Goal: Task Accomplishment & Management: Manage account settings

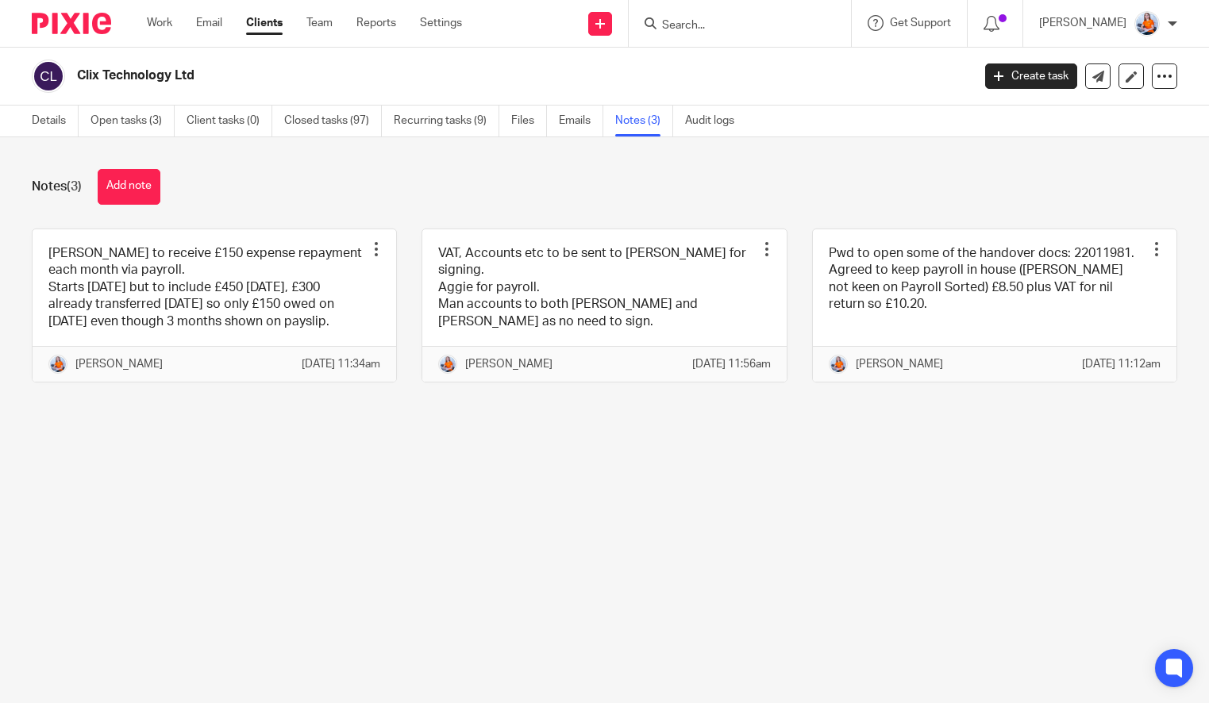
click at [145, 14] on div "Work Email Clients Team Reports Settings Work Email Clients Team Reports Settin…" at bounding box center [308, 23] width 355 height 47
click at [162, 17] on link "Work" at bounding box center [159, 23] width 25 height 16
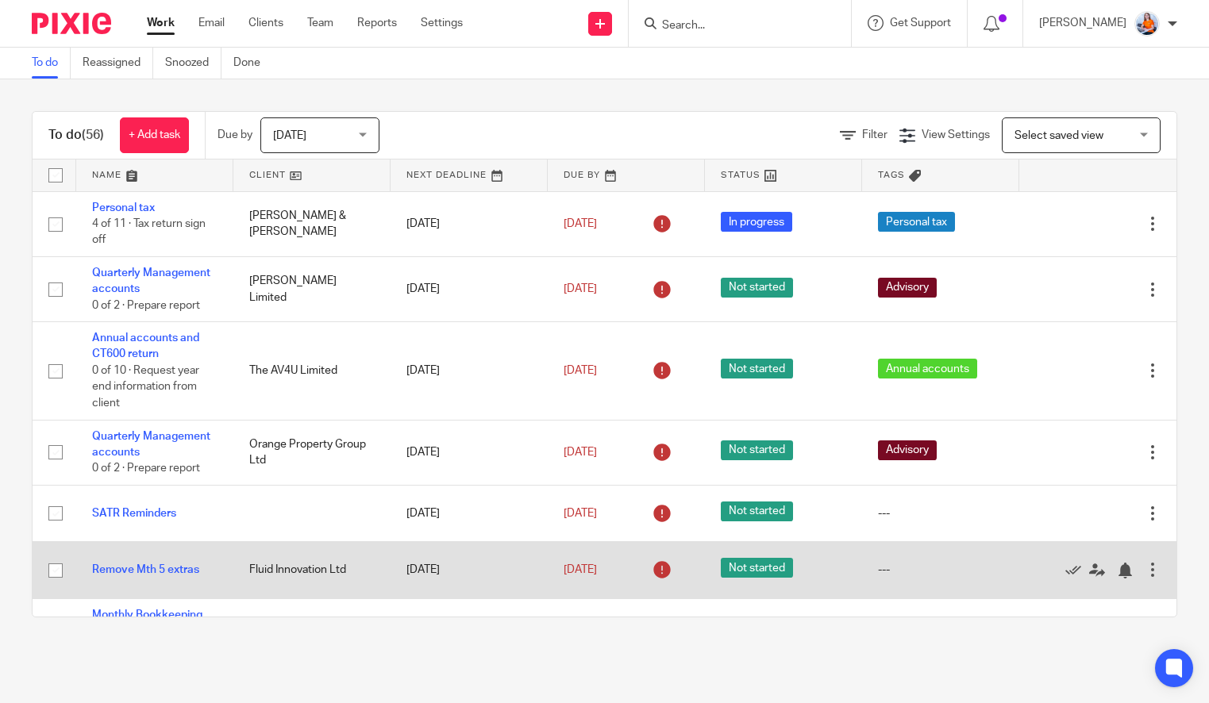
scroll to position [94, 0]
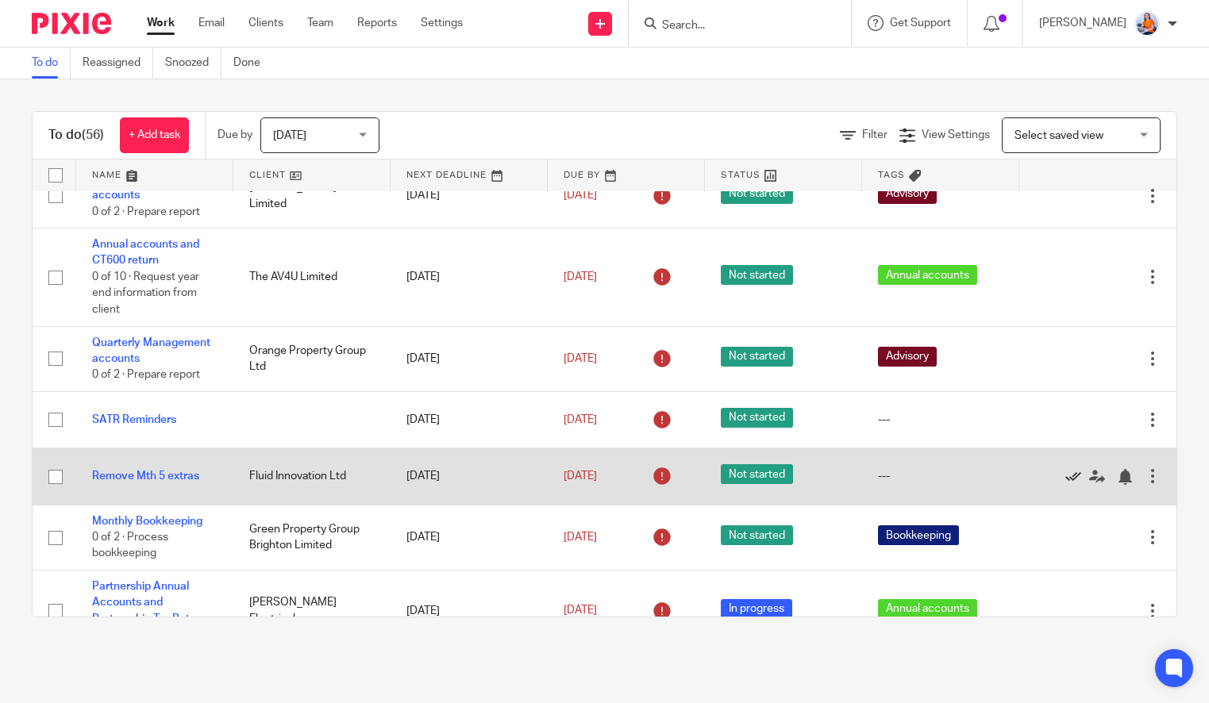
click at [1066, 481] on icon at bounding box center [1074, 477] width 16 height 16
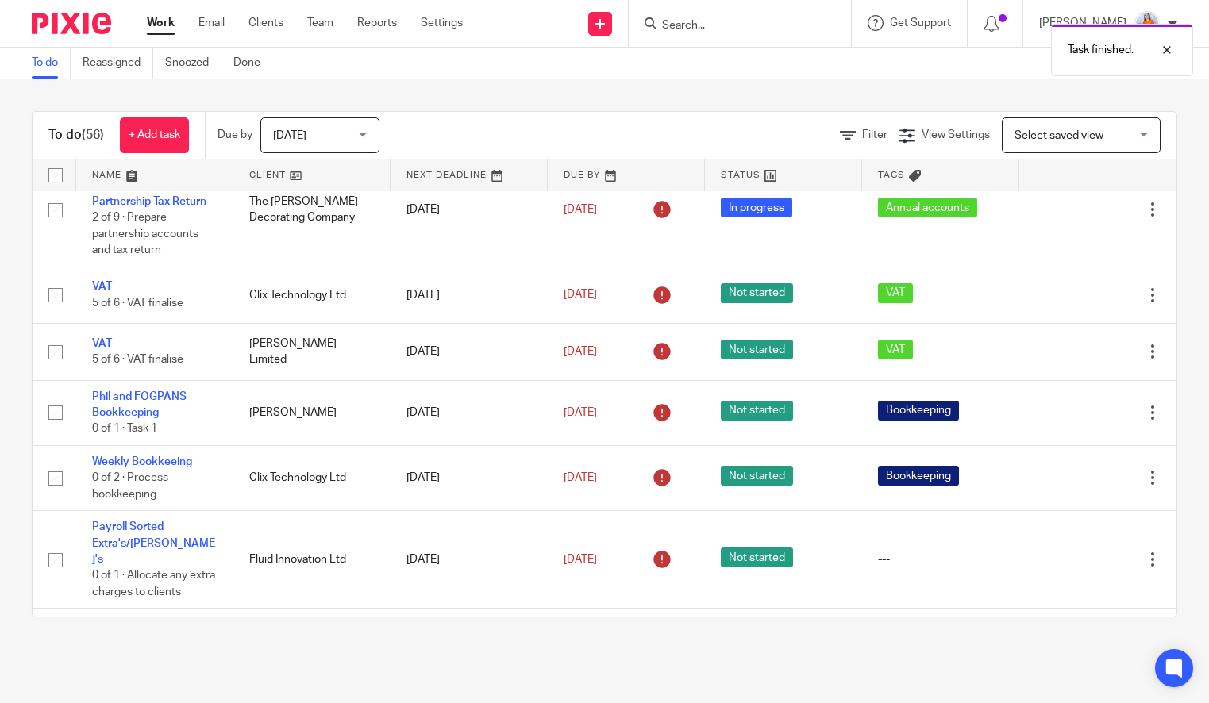
scroll to position [829, 0]
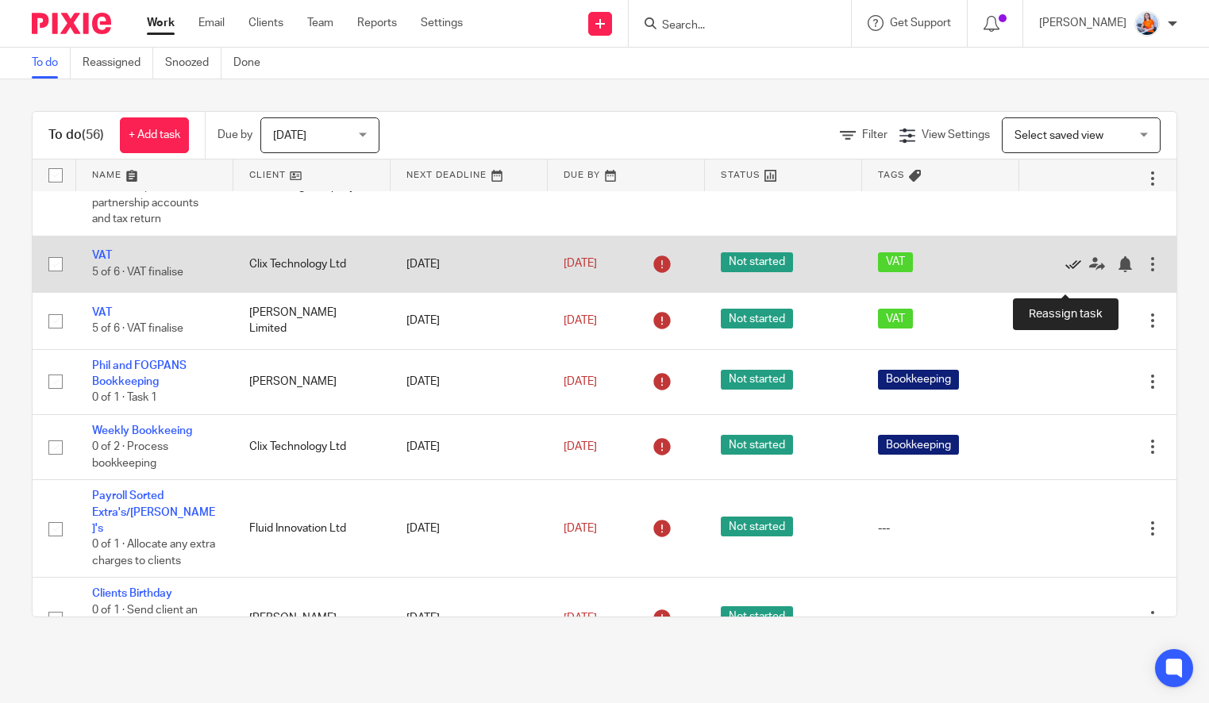
click at [1066, 272] on link at bounding box center [1078, 264] width 24 height 16
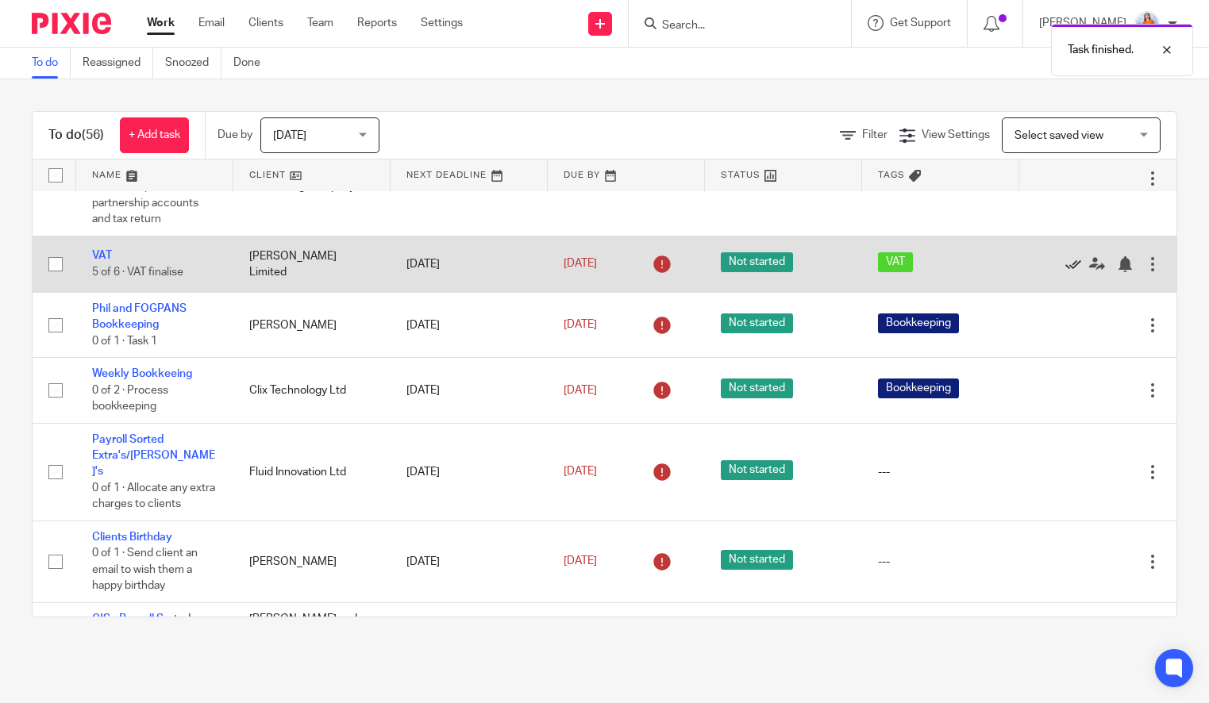
click at [1066, 272] on icon at bounding box center [1074, 264] width 16 height 16
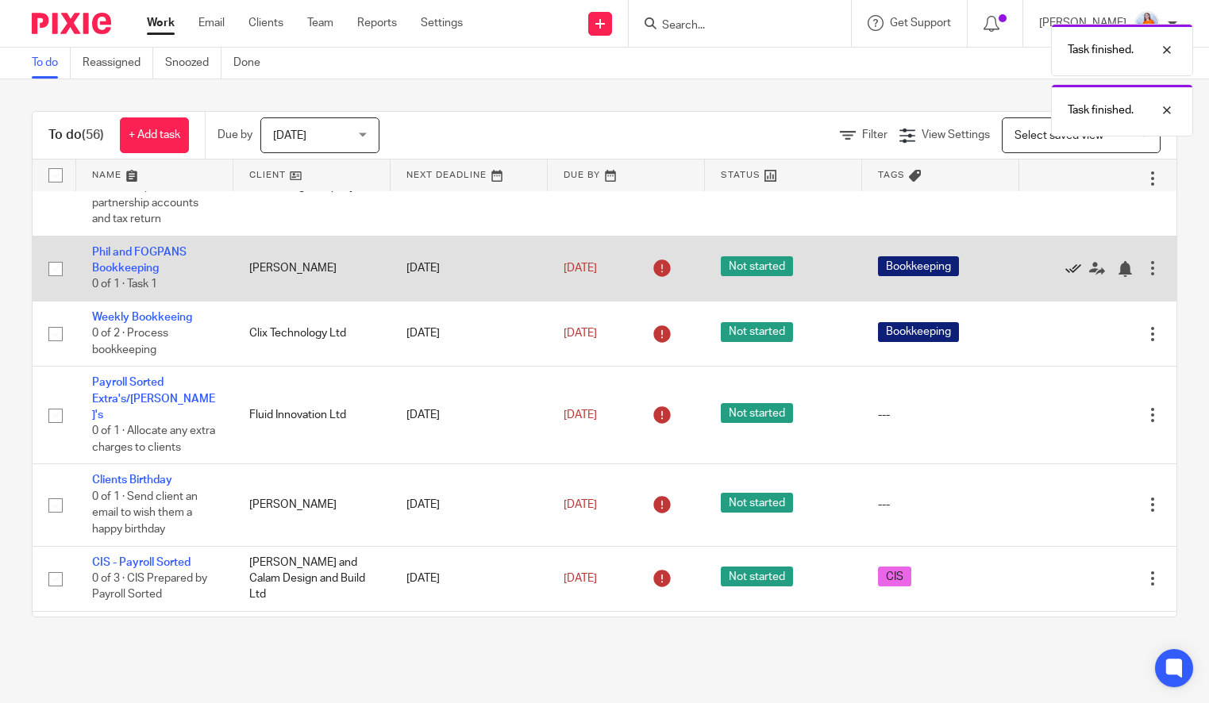
click at [1066, 277] on icon at bounding box center [1074, 269] width 16 height 16
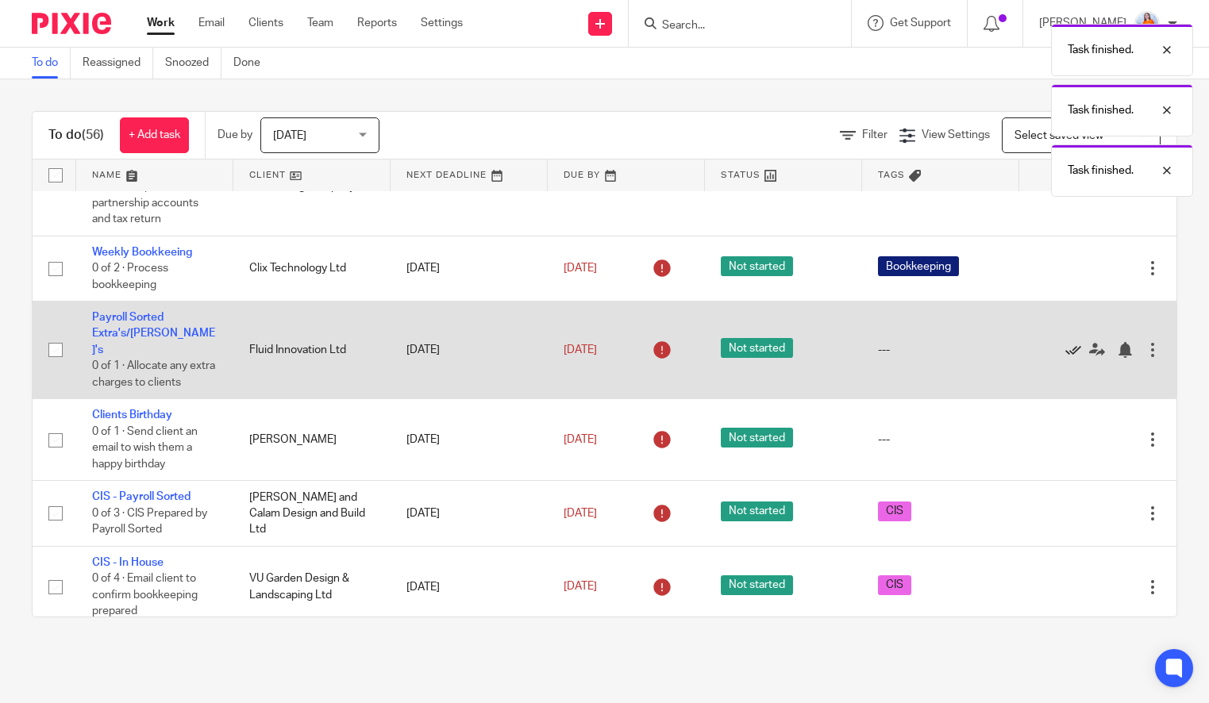
click at [1066, 358] on icon at bounding box center [1074, 350] width 16 height 16
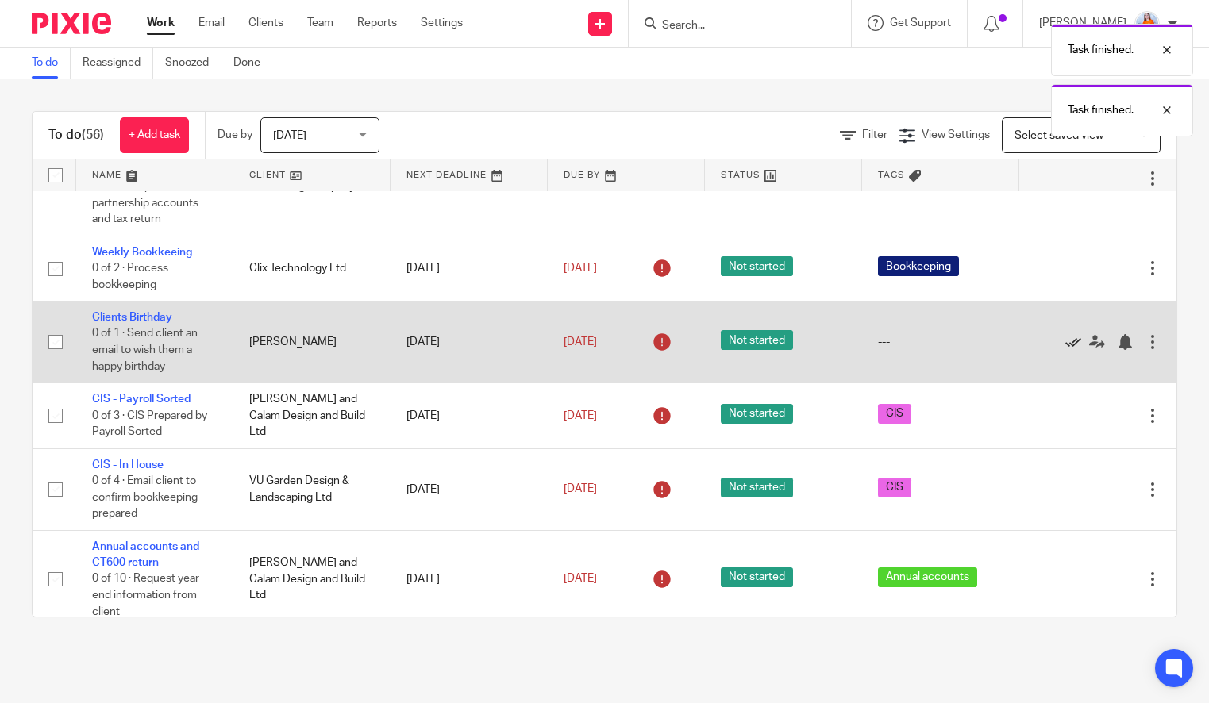
click at [1066, 350] on icon at bounding box center [1074, 342] width 16 height 16
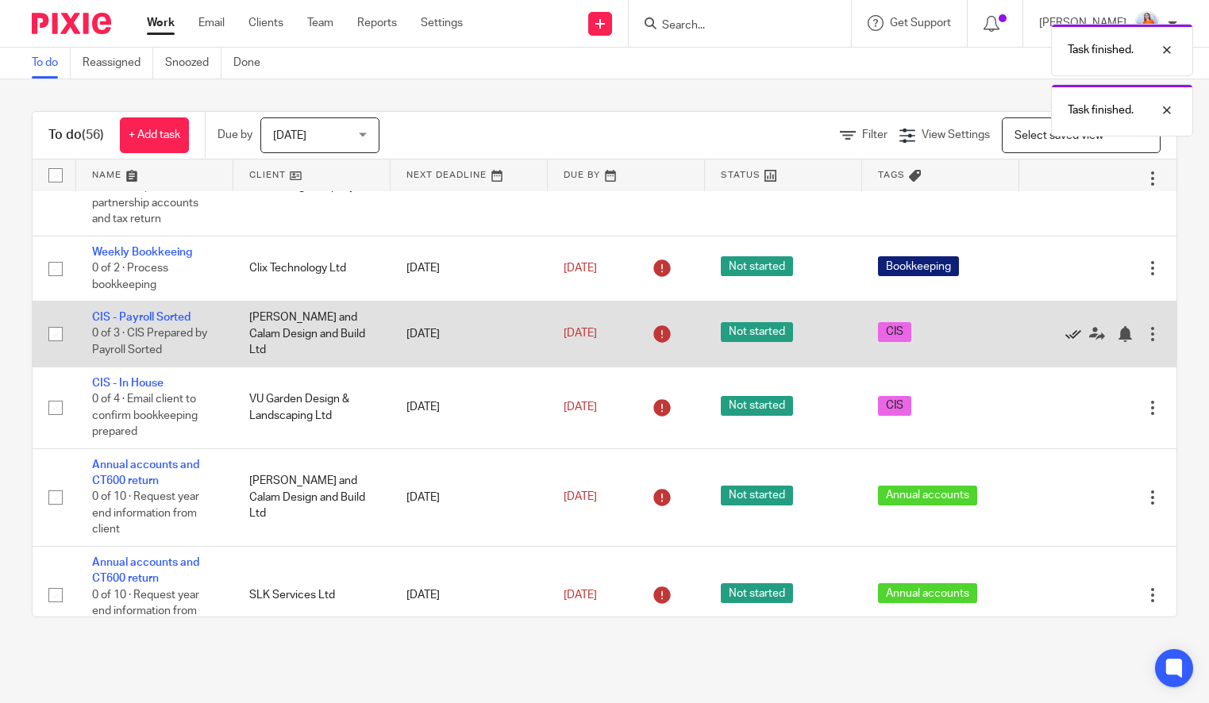
click at [1066, 342] on icon at bounding box center [1074, 334] width 16 height 16
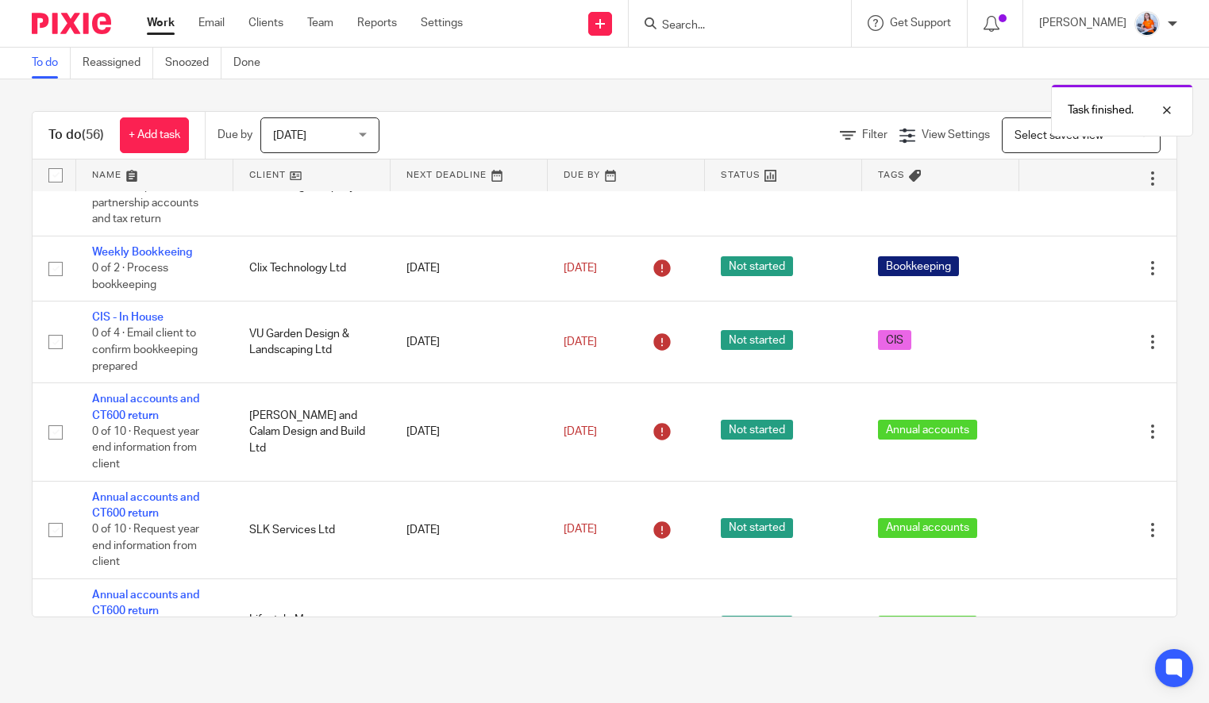
click at [1066, 350] on icon at bounding box center [1074, 342] width 16 height 16
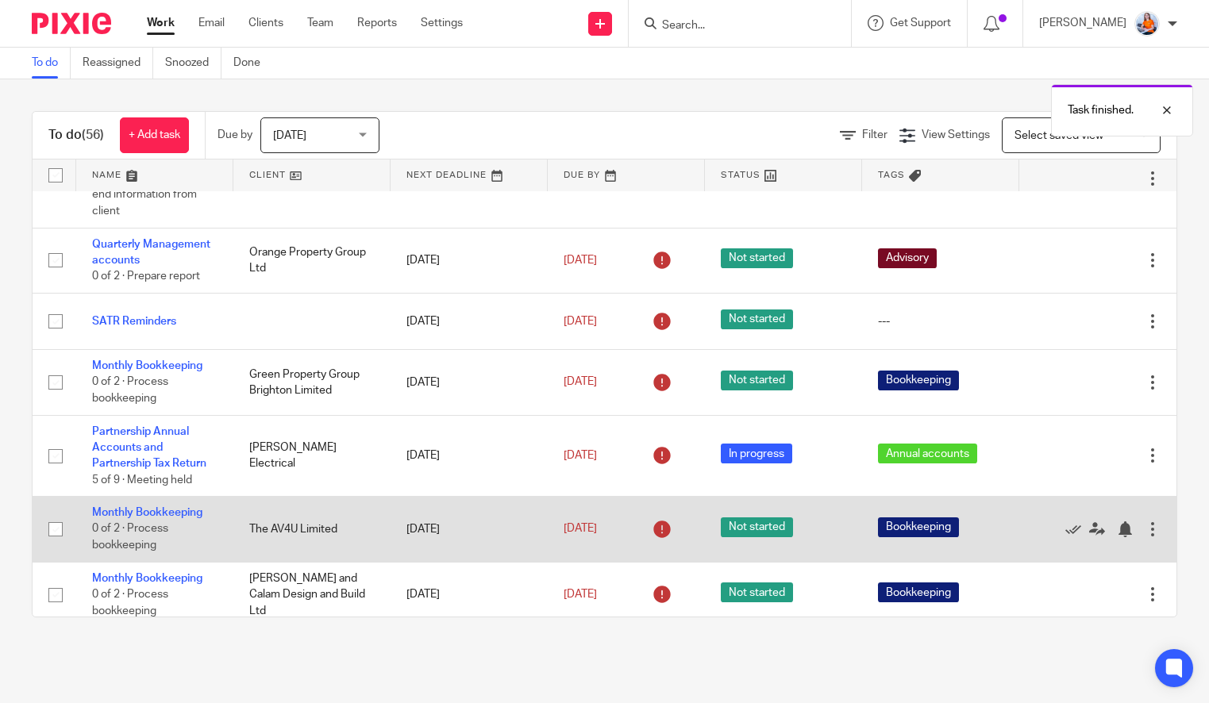
scroll to position [0, 0]
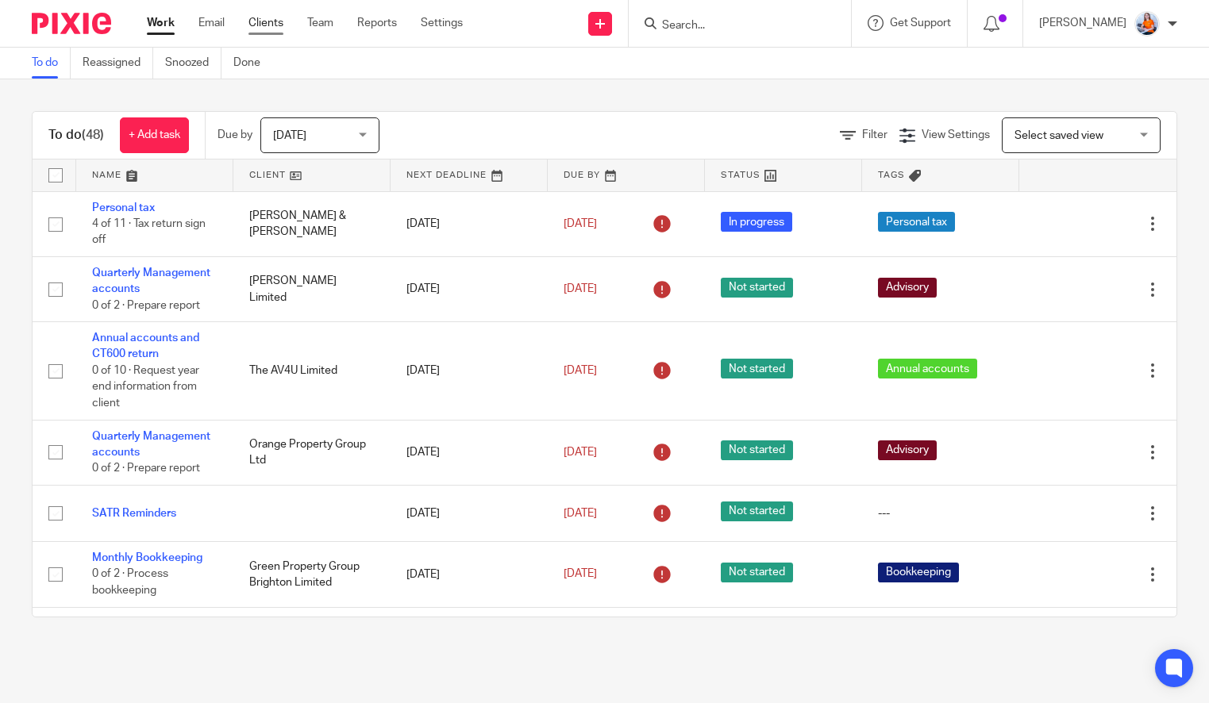
click at [283, 19] on link "Clients" at bounding box center [266, 23] width 35 height 16
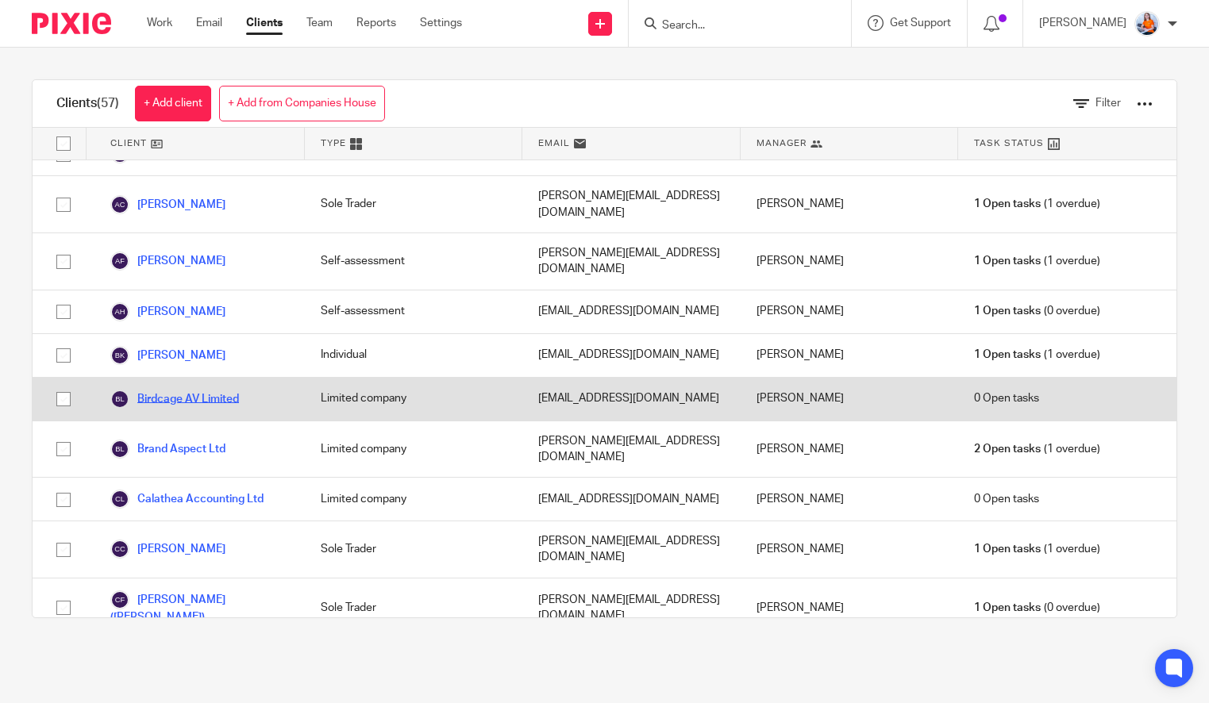
scroll to position [260, 0]
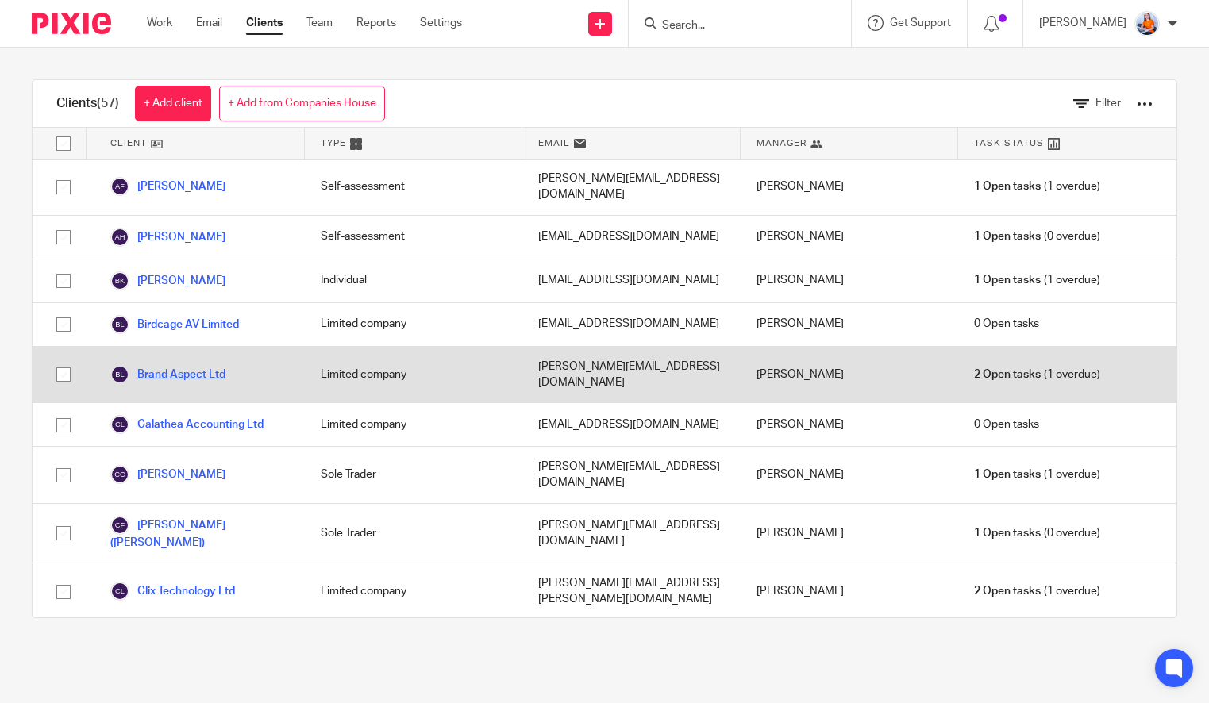
click at [204, 365] on link "Brand Aspect Ltd" at bounding box center [167, 374] width 115 height 19
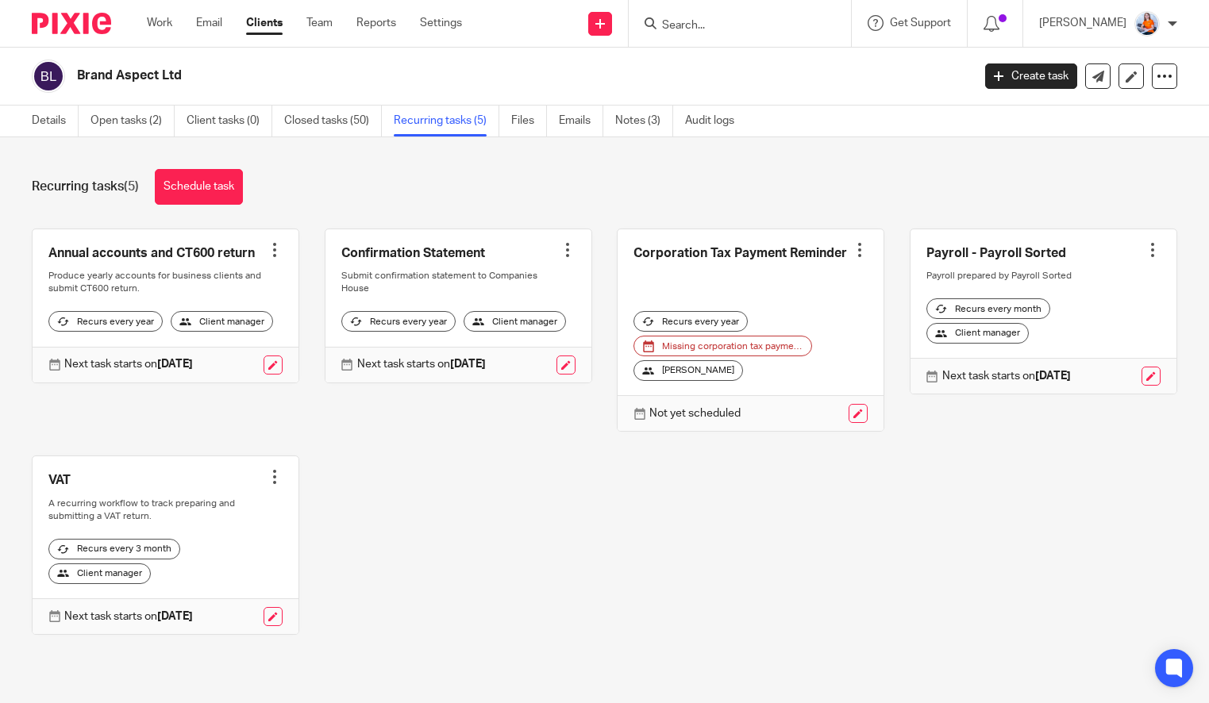
click at [158, 13] on div "Work Email Clients Team Reports Settings Work Email Clients Team Reports Settin…" at bounding box center [308, 23] width 355 height 47
click at [160, 19] on link "Work" at bounding box center [159, 23] width 25 height 16
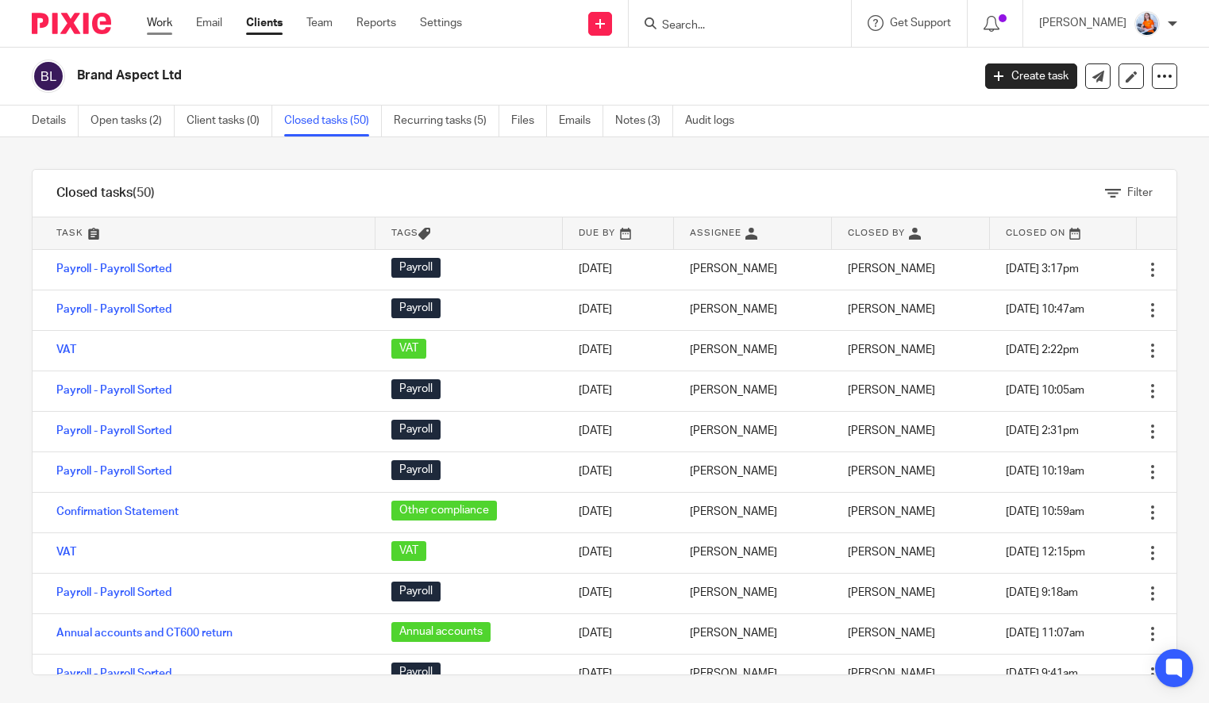
click at [168, 25] on link "Work" at bounding box center [159, 23] width 25 height 16
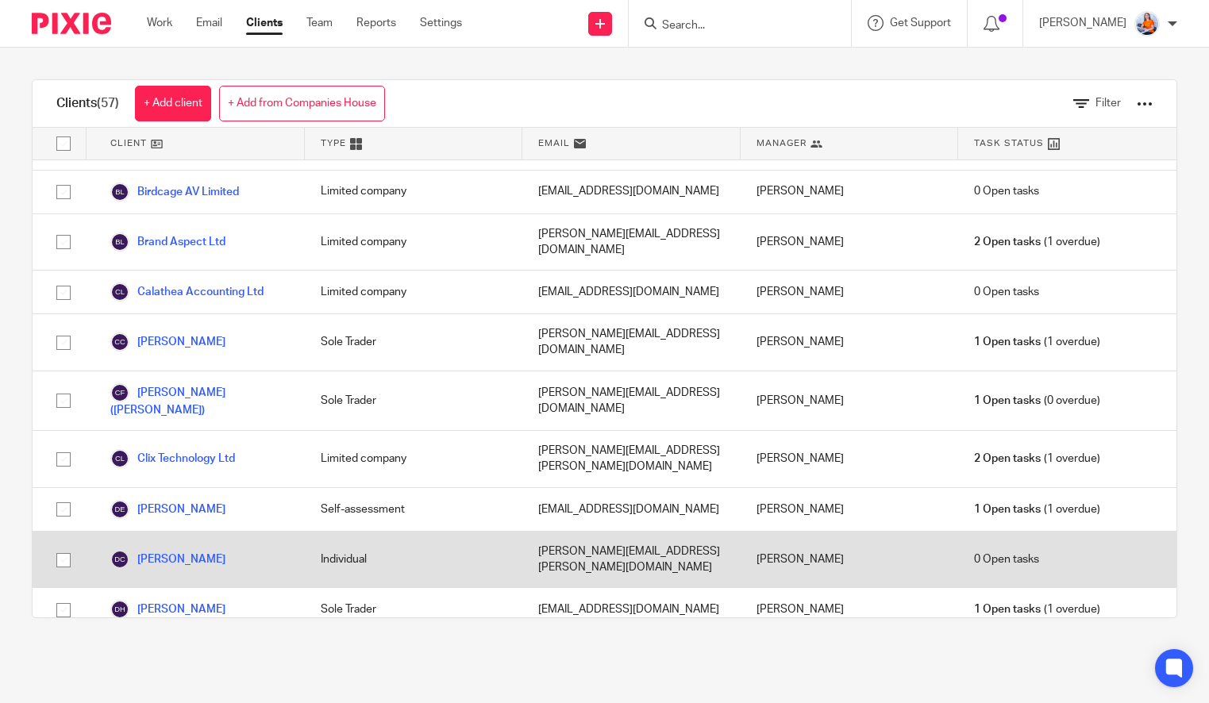
scroll to position [632, 0]
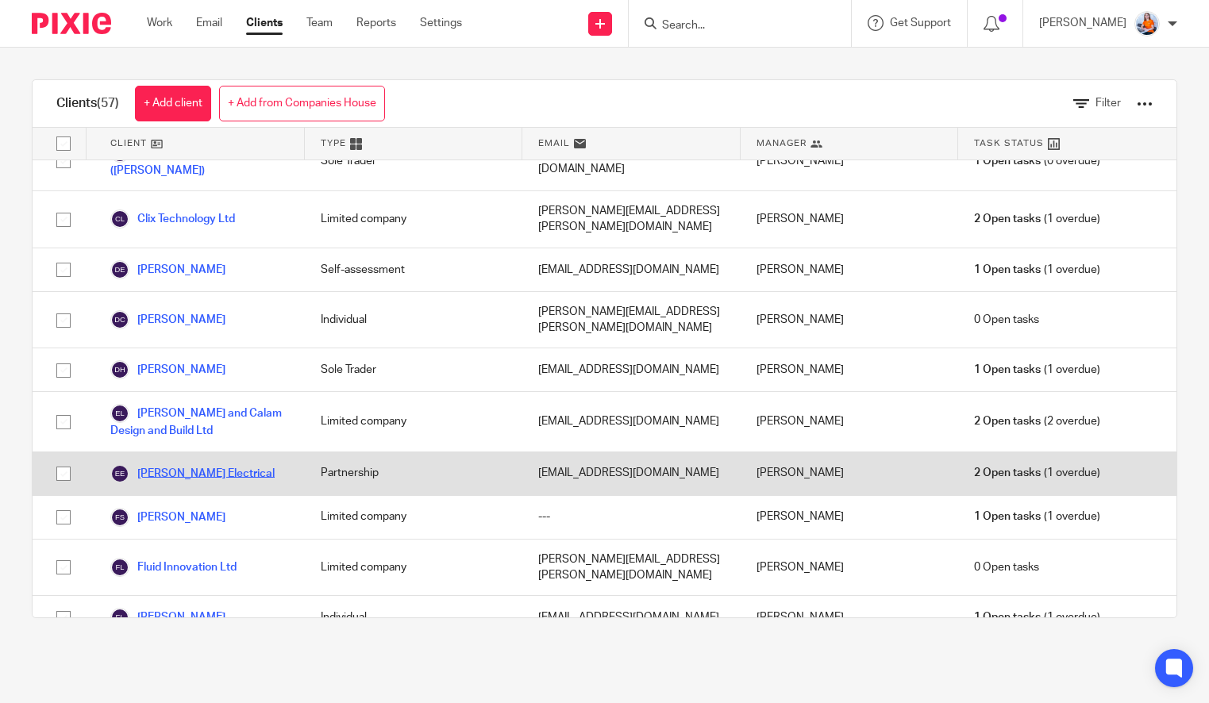
click at [179, 464] on link "[PERSON_NAME] Electrical" at bounding box center [192, 473] width 164 height 19
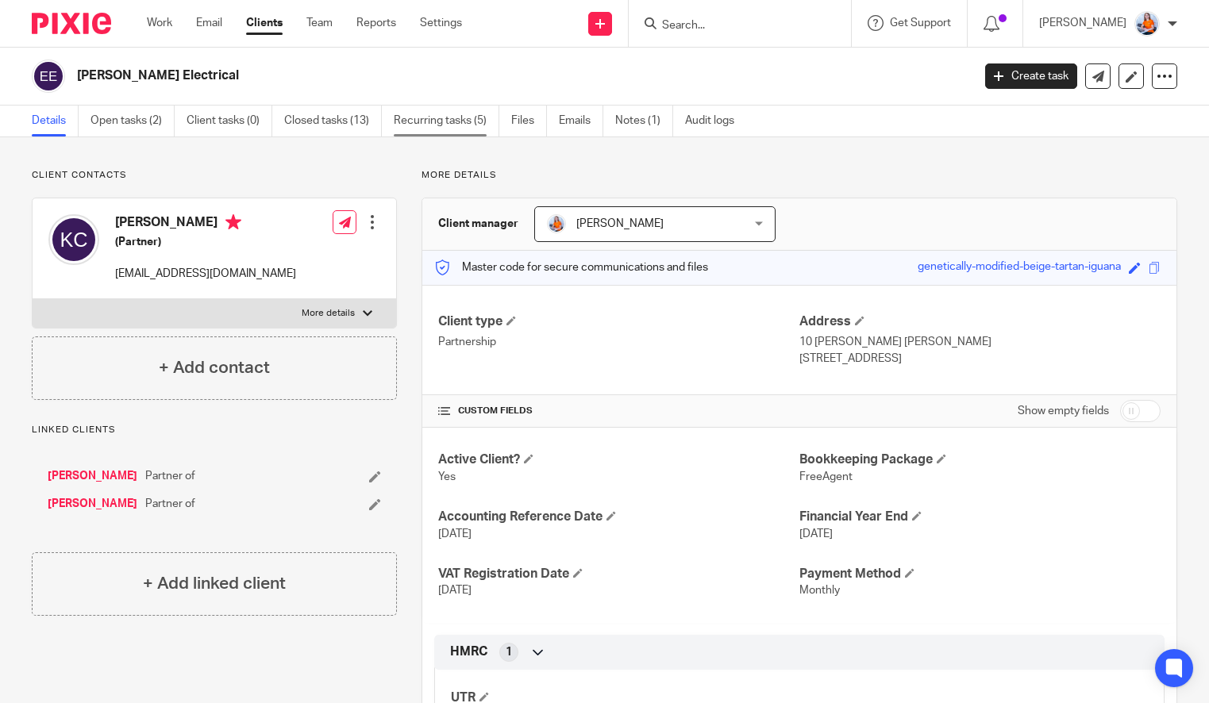
click at [469, 125] on link "Recurring tasks (5)" at bounding box center [447, 121] width 106 height 31
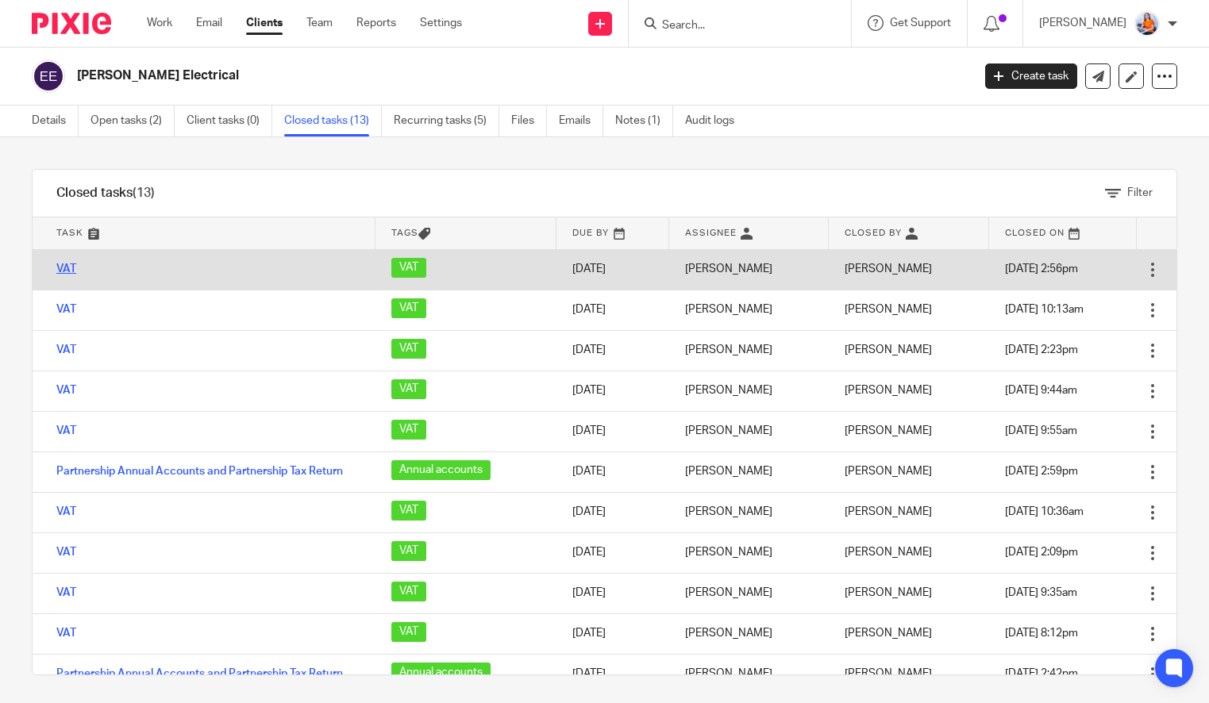
click at [69, 264] on link "VAT" at bounding box center [66, 269] width 20 height 11
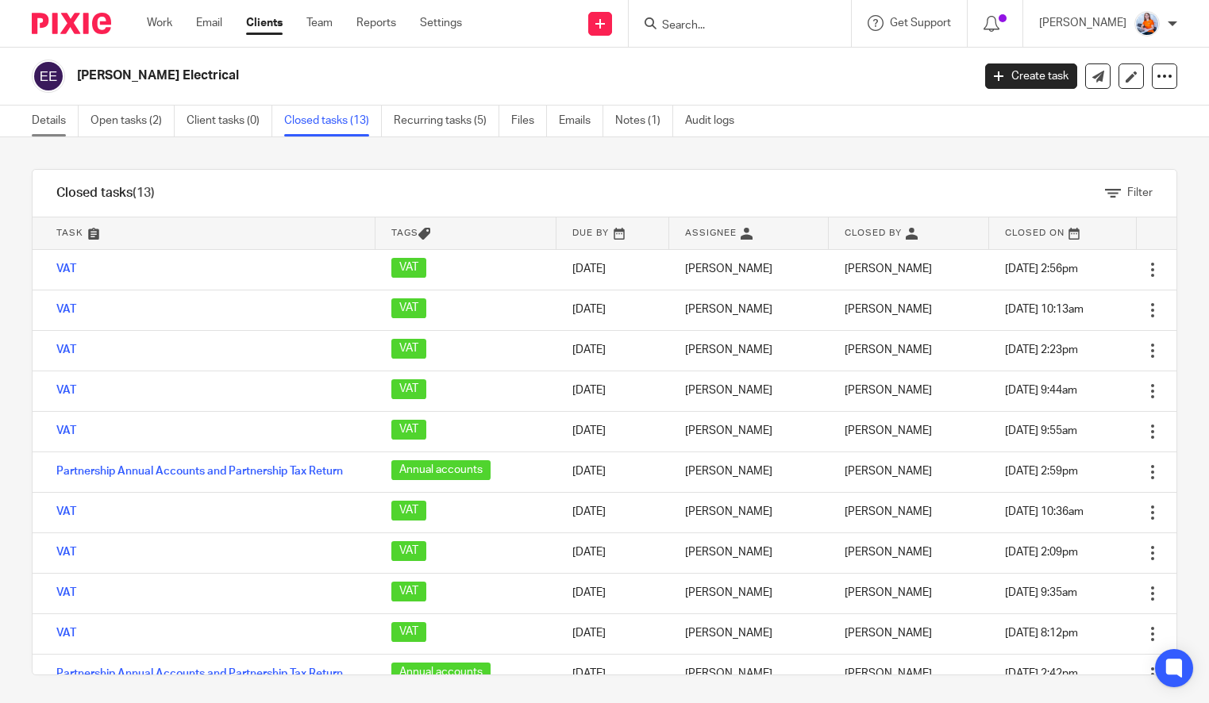
click at [51, 126] on link "Details" at bounding box center [55, 121] width 47 height 31
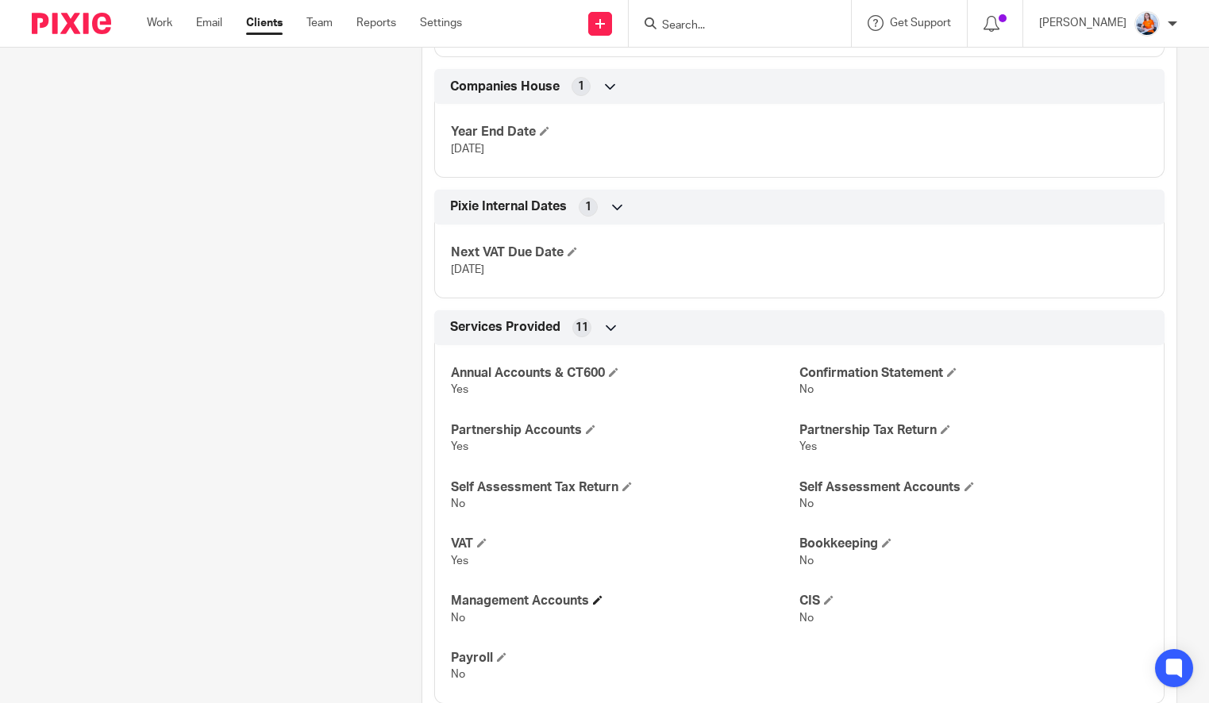
scroll to position [711, 0]
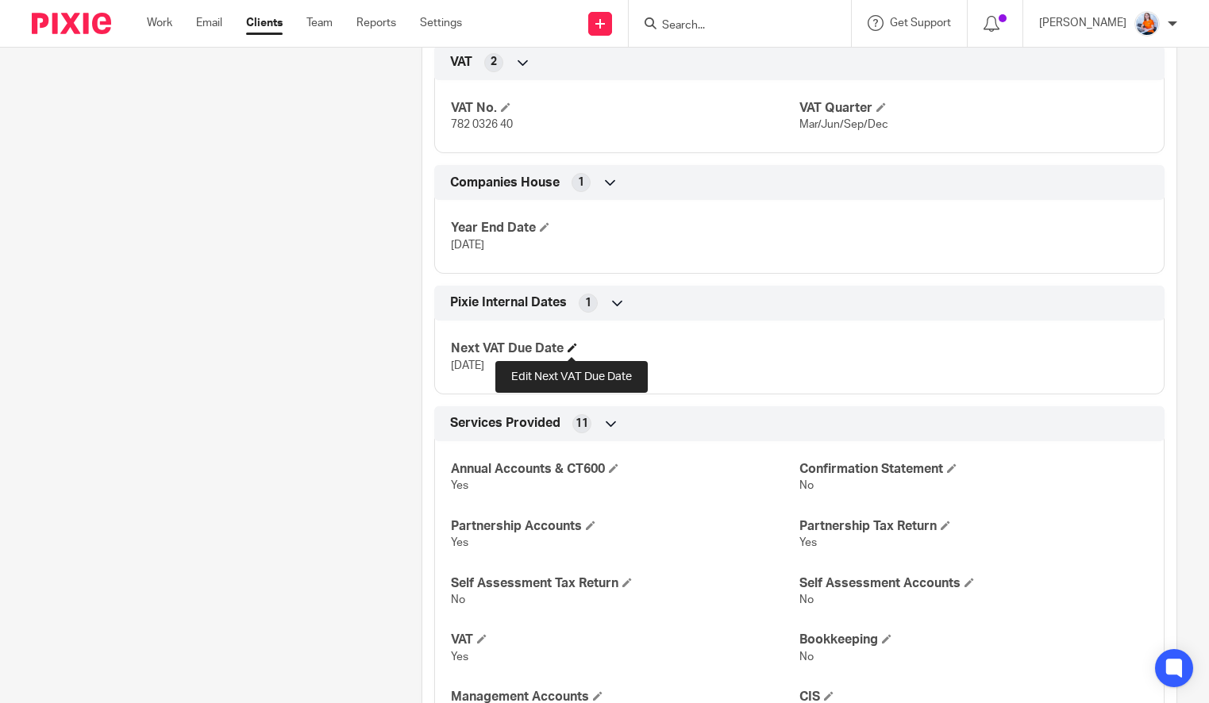
click at [569, 348] on span at bounding box center [573, 348] width 10 height 10
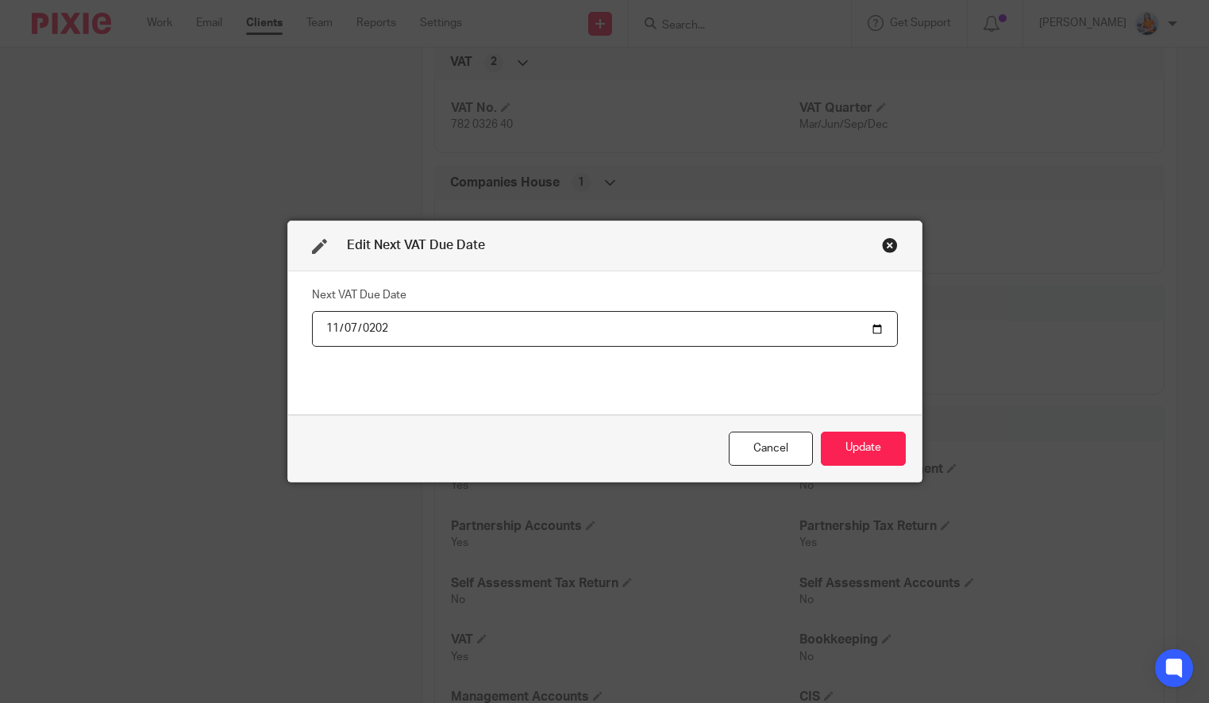
type input "[DATE]"
click at [835, 453] on button "Update" at bounding box center [863, 449] width 85 height 34
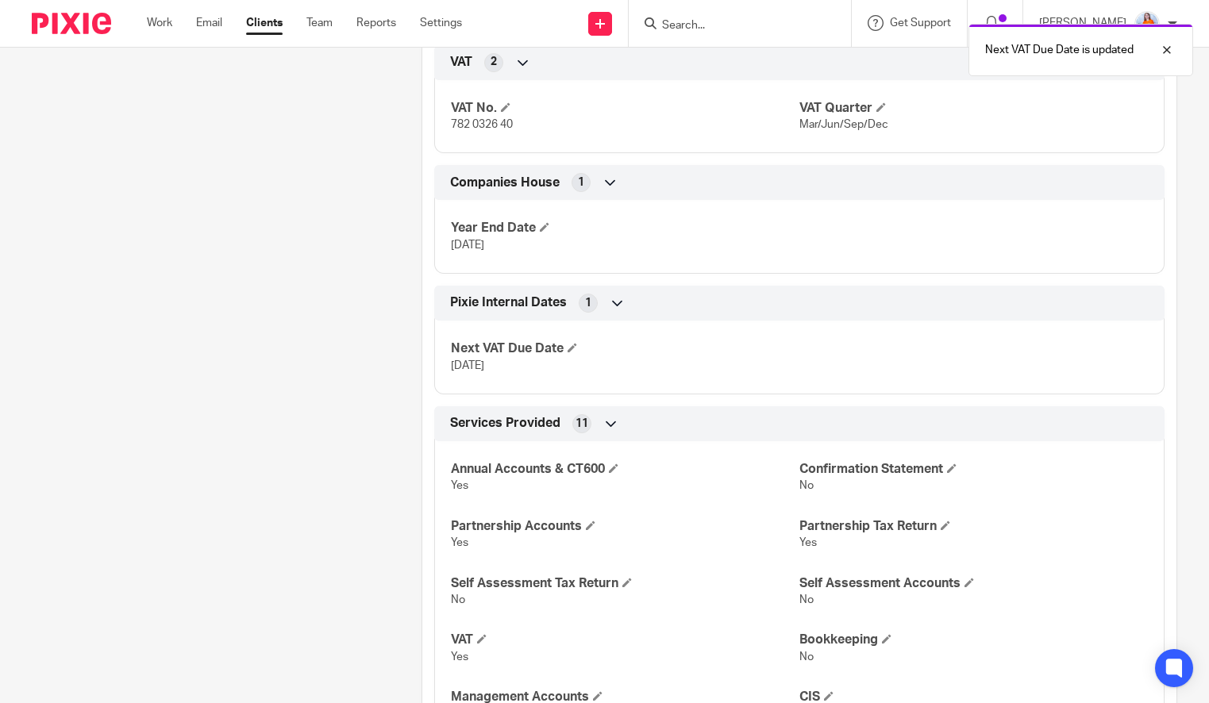
click at [259, 29] on link "Clients" at bounding box center [264, 23] width 37 height 16
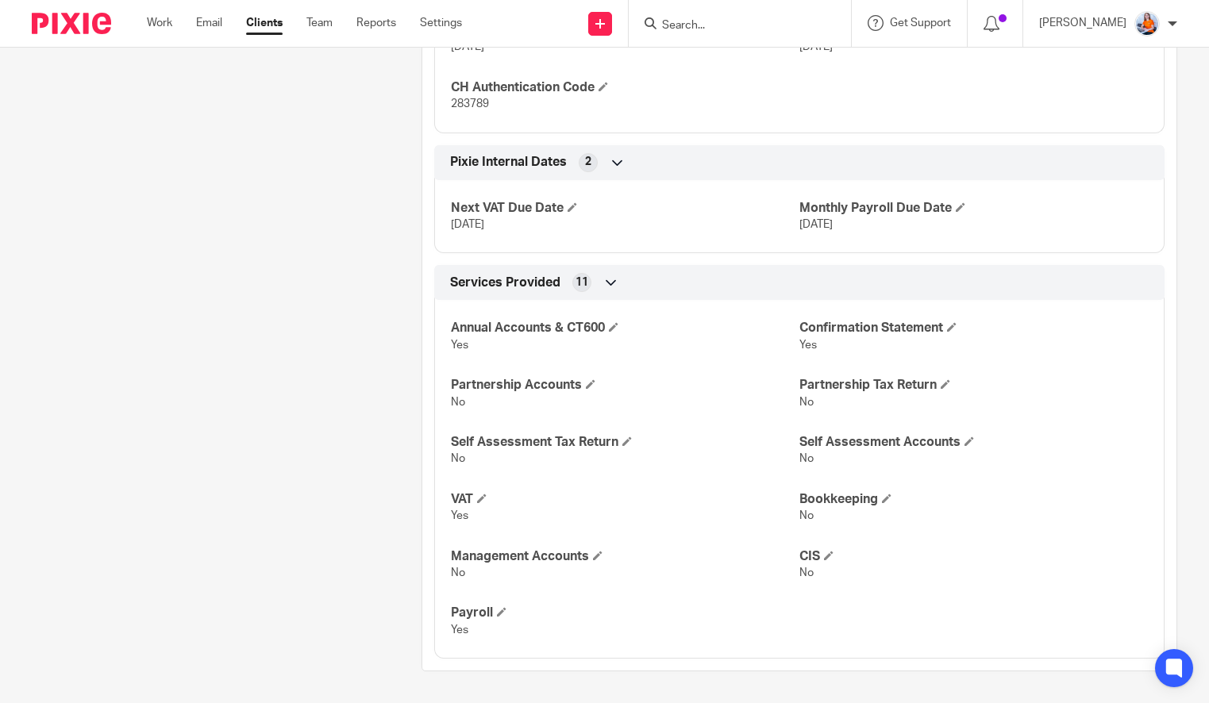
scroll to position [1404, 0]
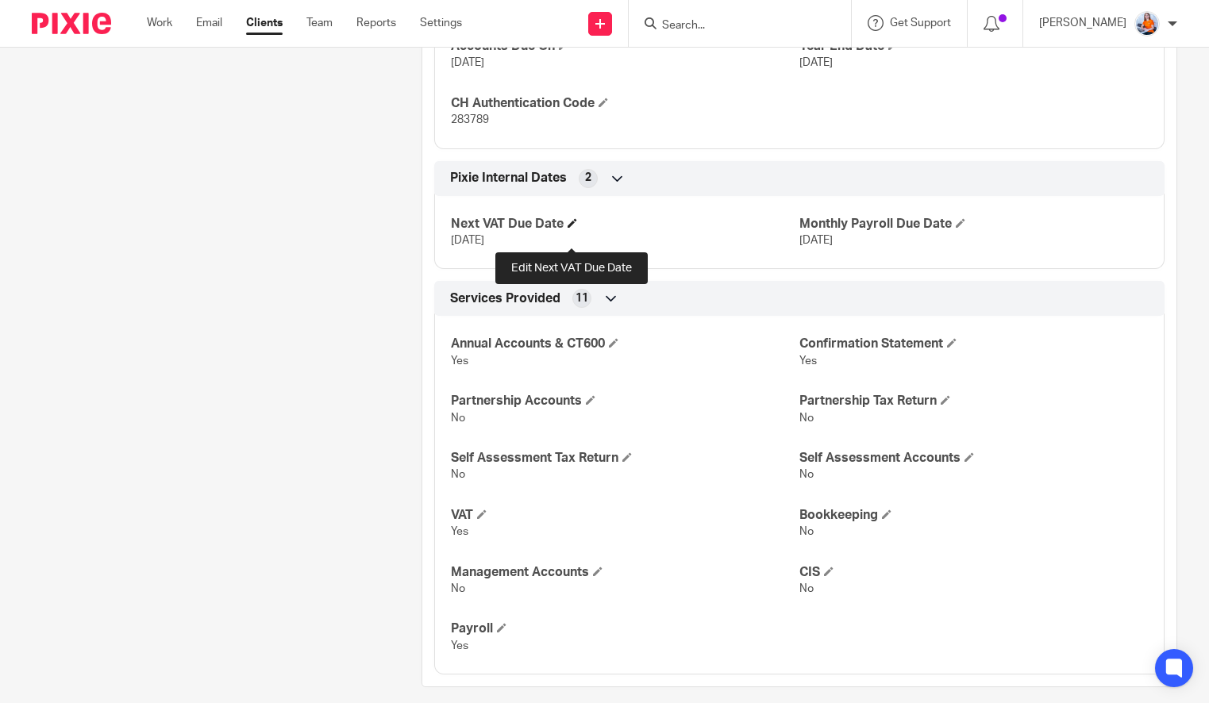
click at [573, 228] on span at bounding box center [573, 223] width 10 height 10
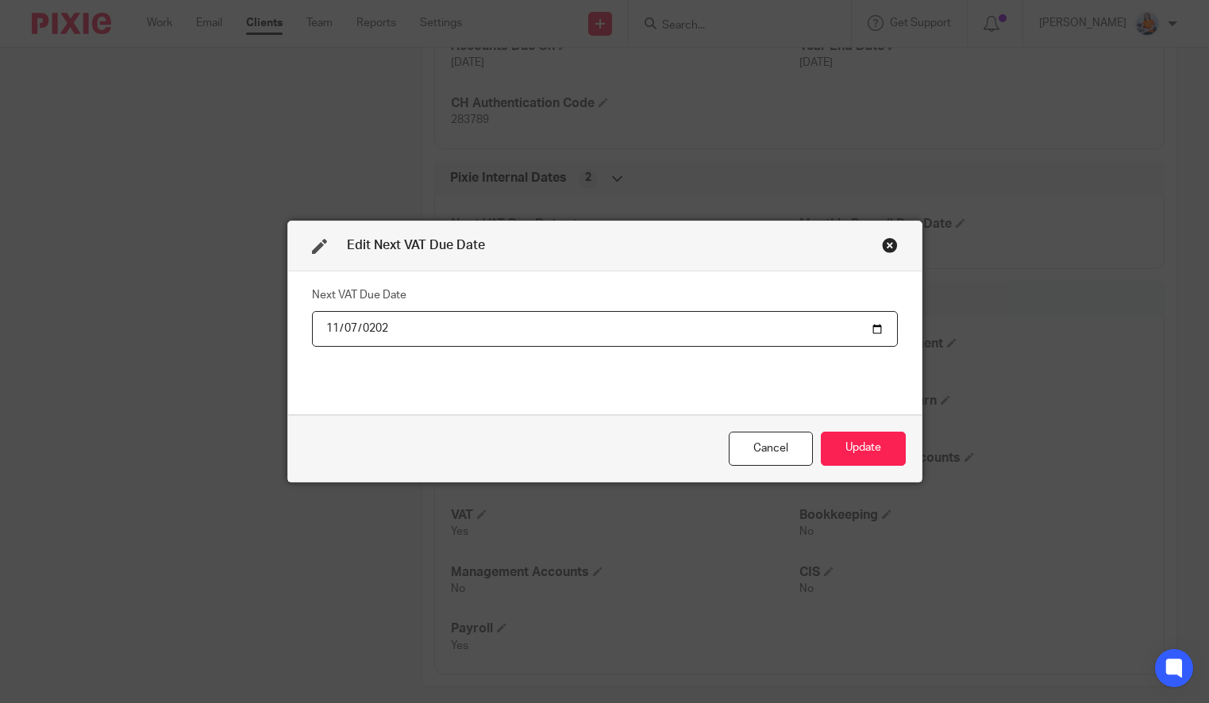
type input "[DATE]"
click at [842, 453] on button "Update" at bounding box center [863, 449] width 85 height 34
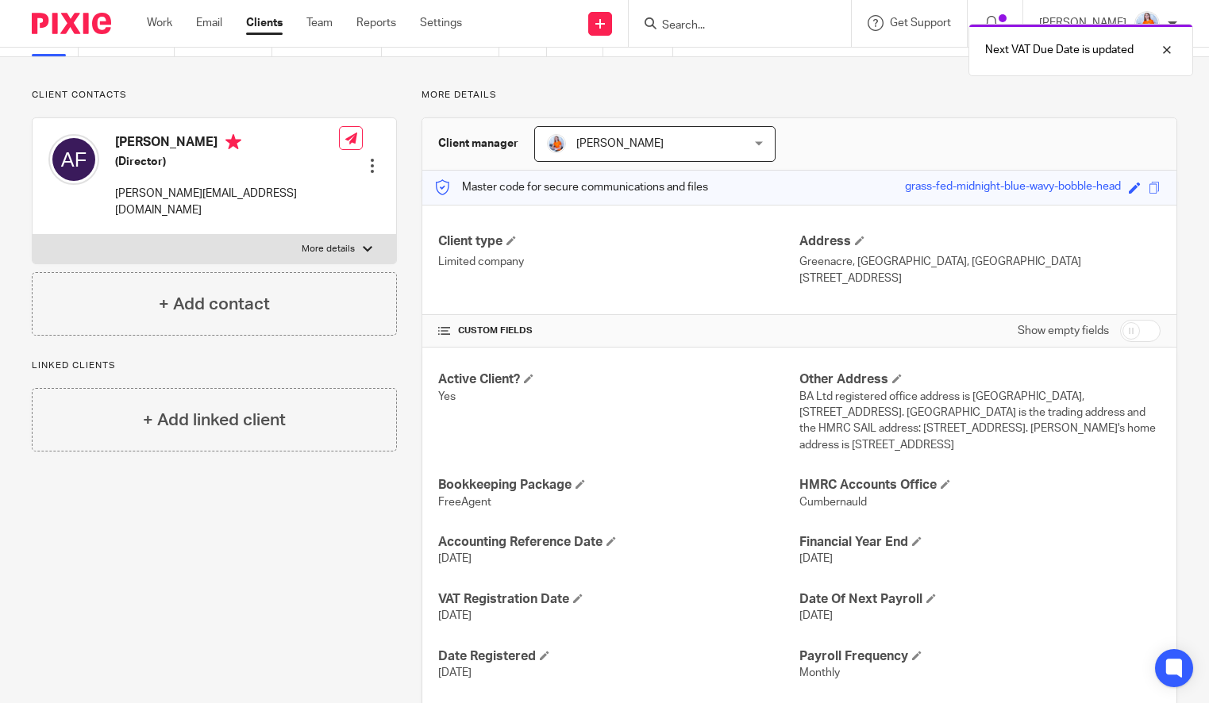
scroll to position [0, 0]
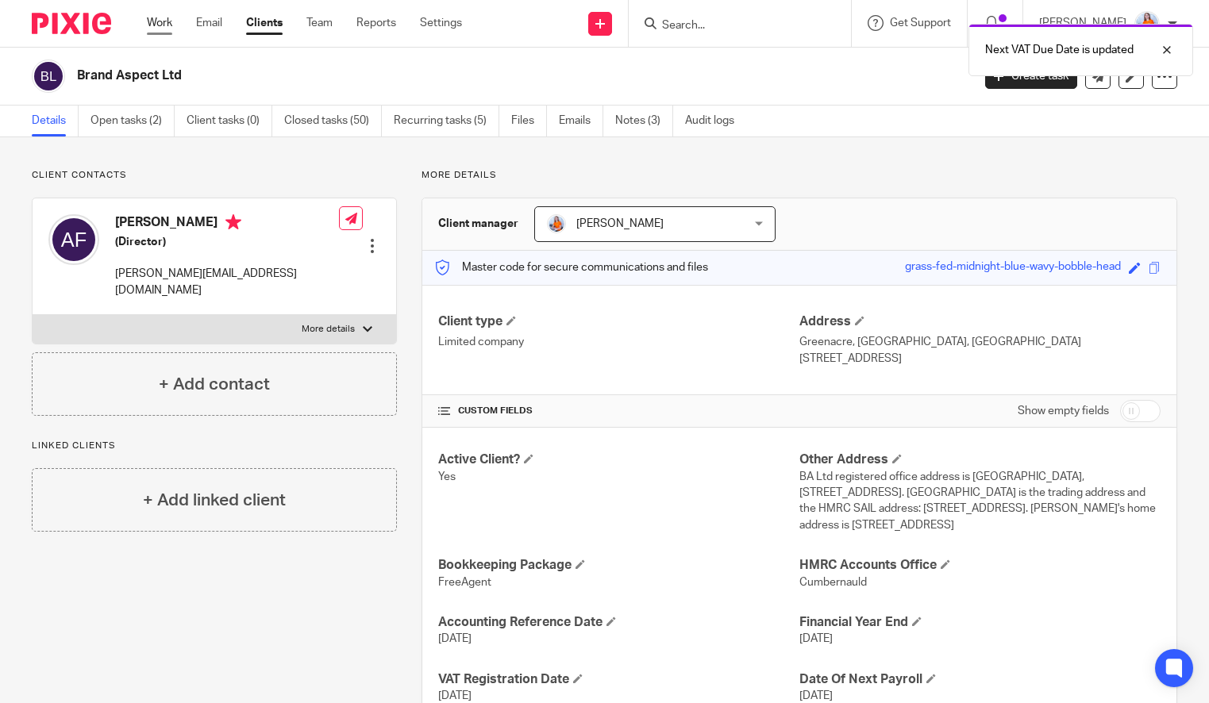
click at [156, 23] on link "Work" at bounding box center [159, 23] width 25 height 16
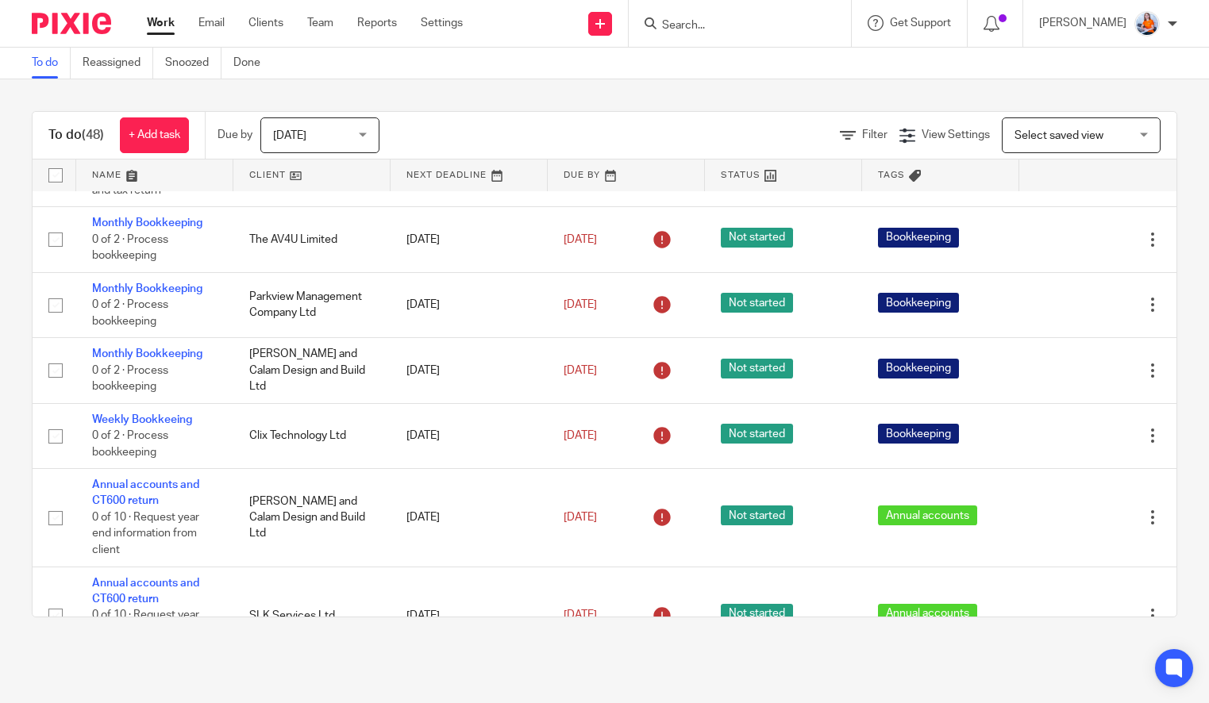
scroll to position [670, 0]
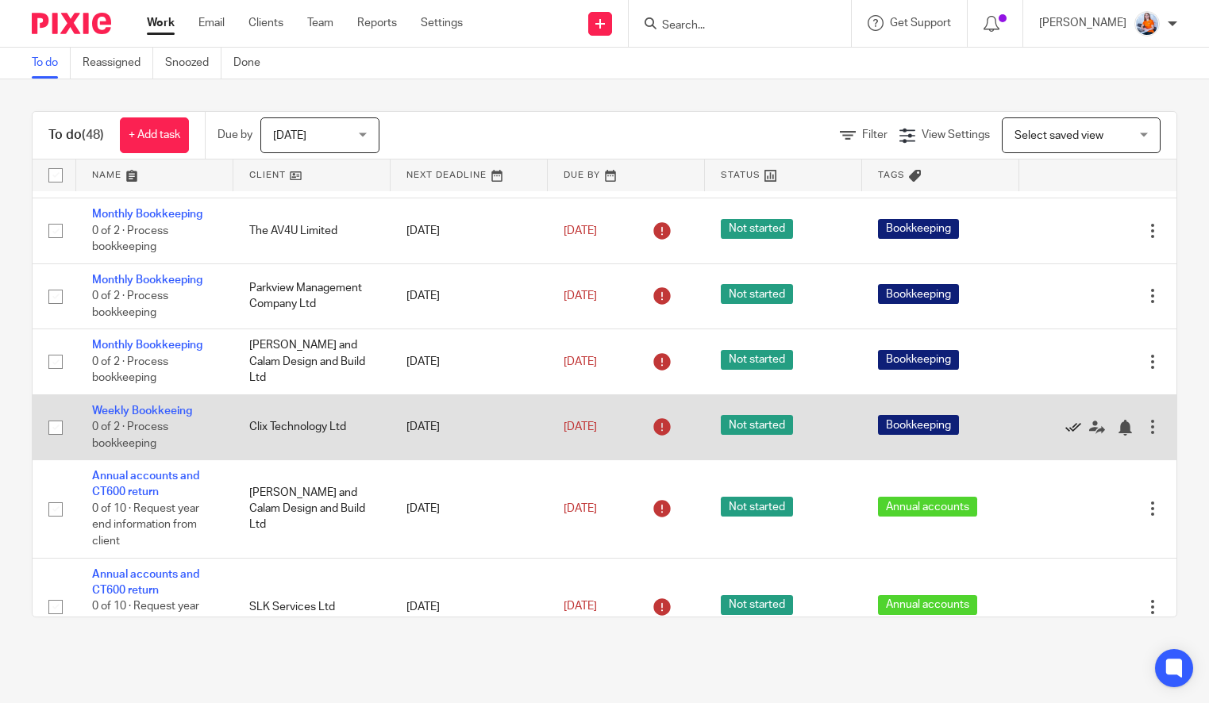
click at [1066, 436] on icon at bounding box center [1074, 428] width 16 height 16
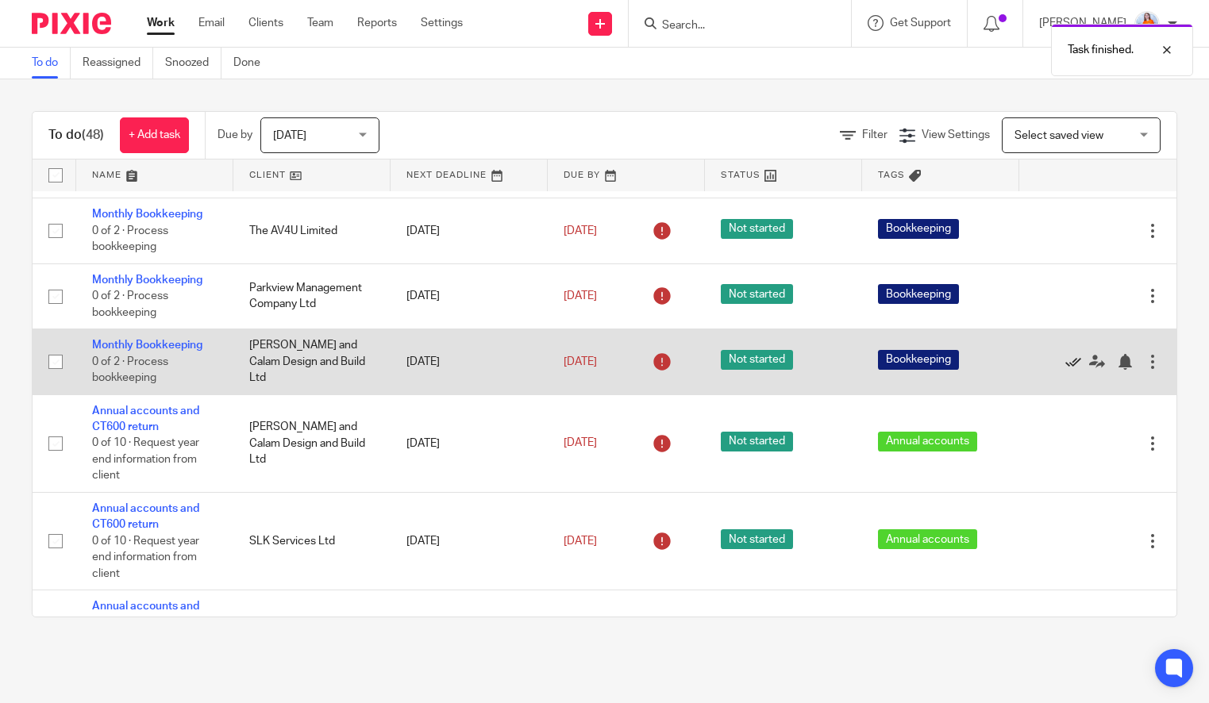
click at [1066, 370] on icon at bounding box center [1074, 362] width 16 height 16
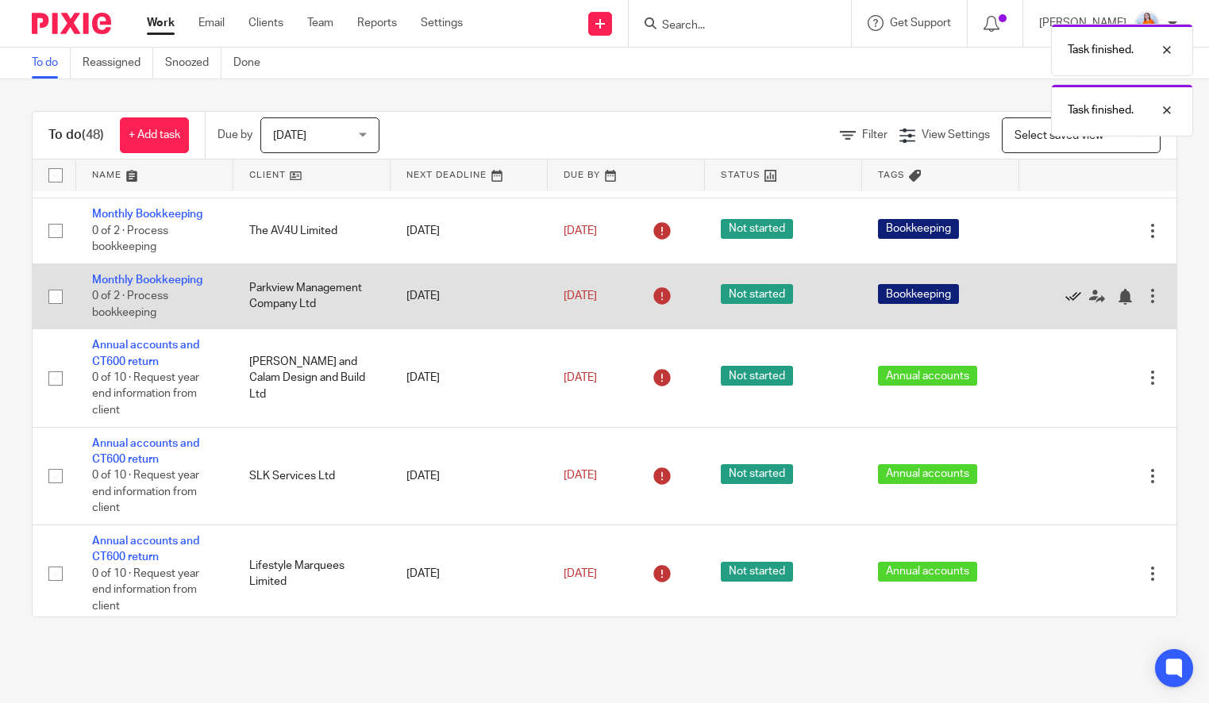
click at [1066, 305] on icon at bounding box center [1074, 297] width 16 height 16
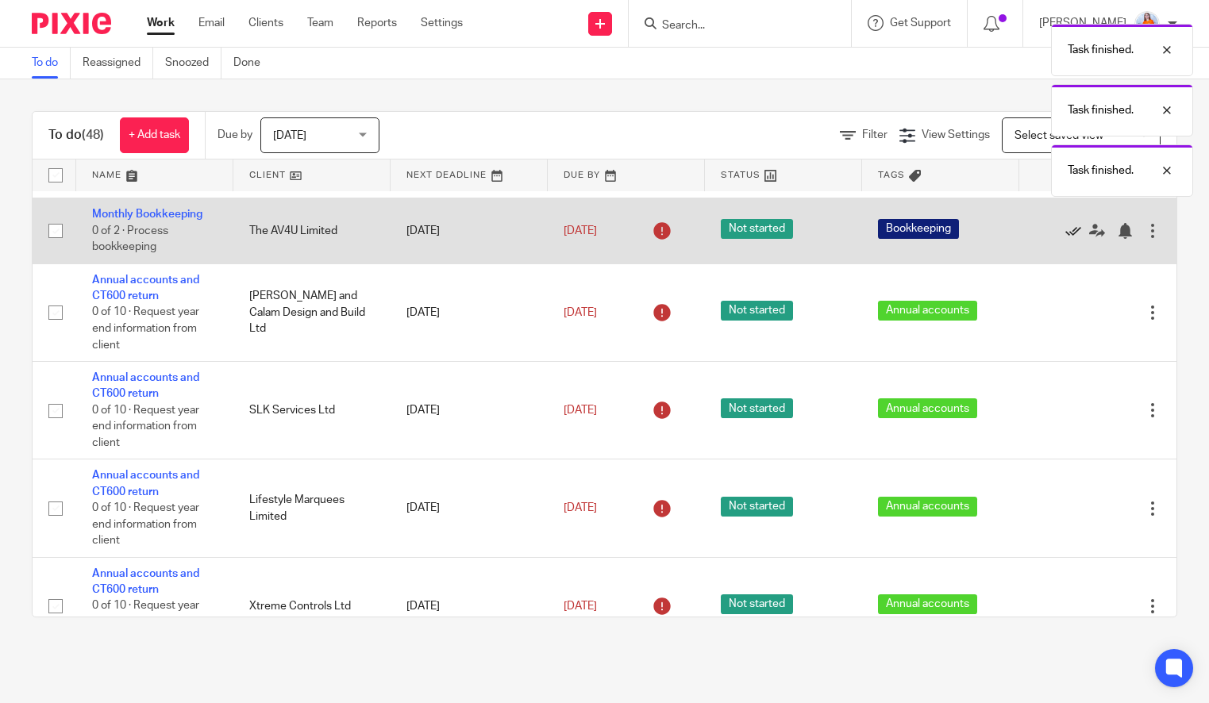
click at [1066, 239] on icon at bounding box center [1074, 231] width 16 height 16
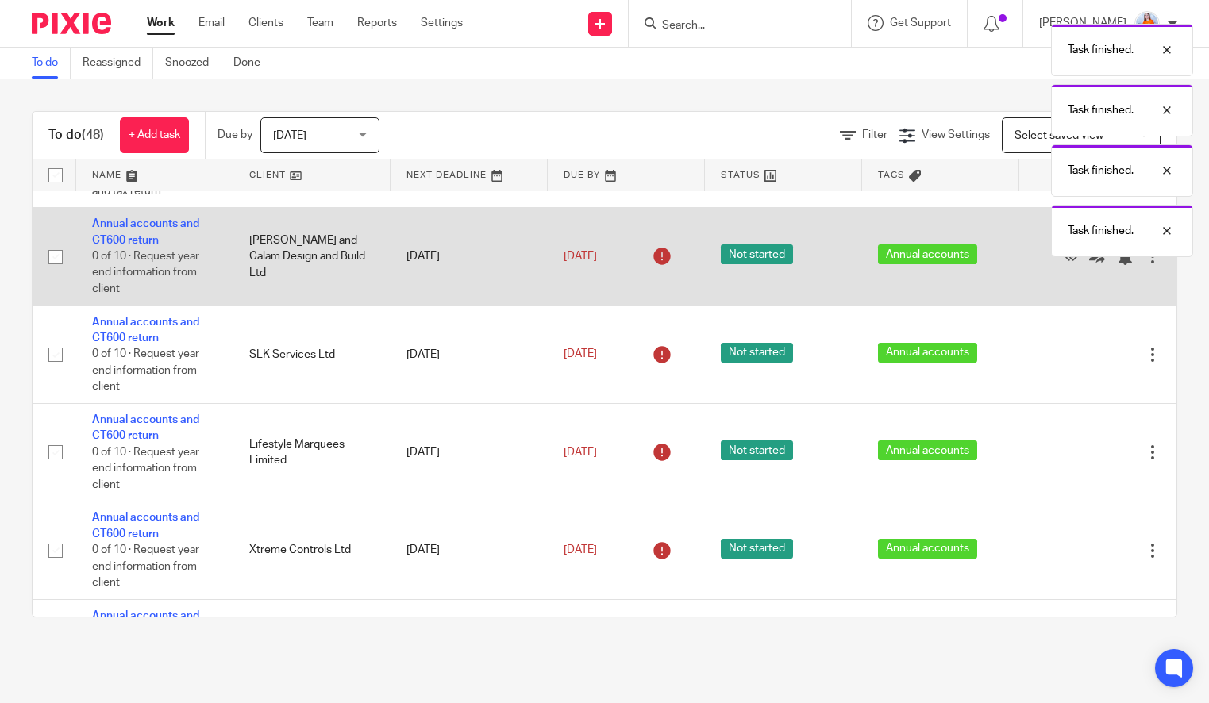
scroll to position [453, 0]
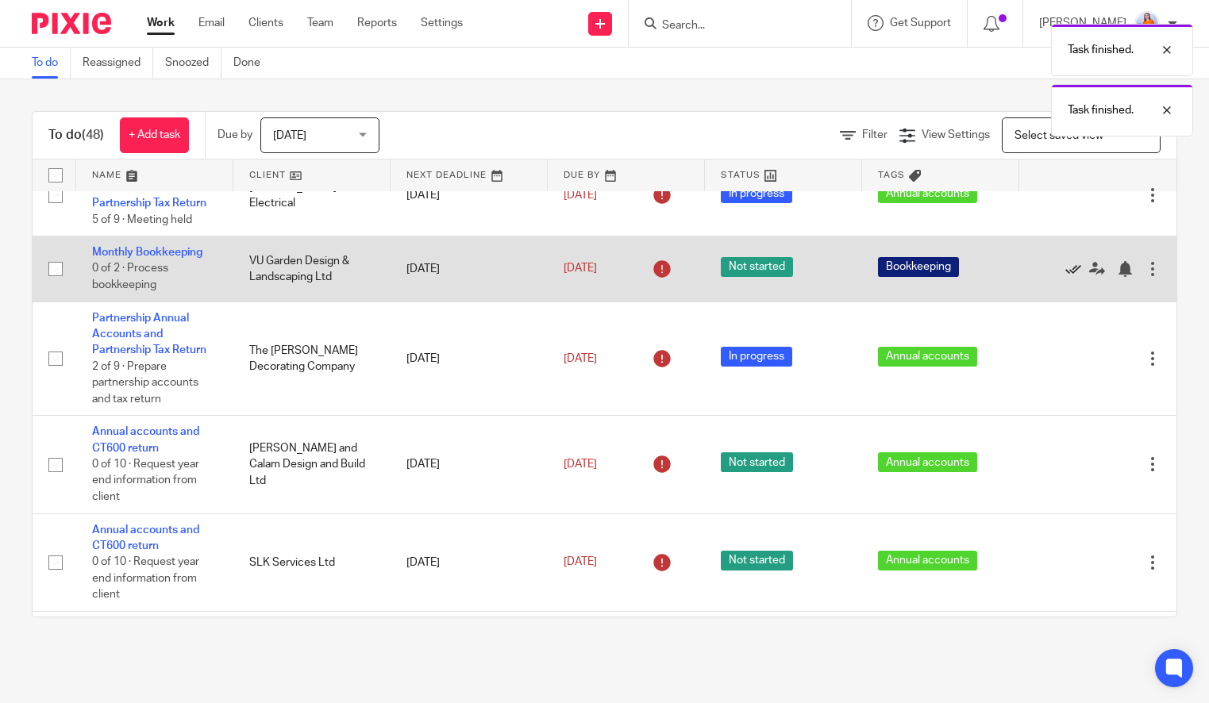
click at [1066, 277] on icon at bounding box center [1074, 269] width 16 height 16
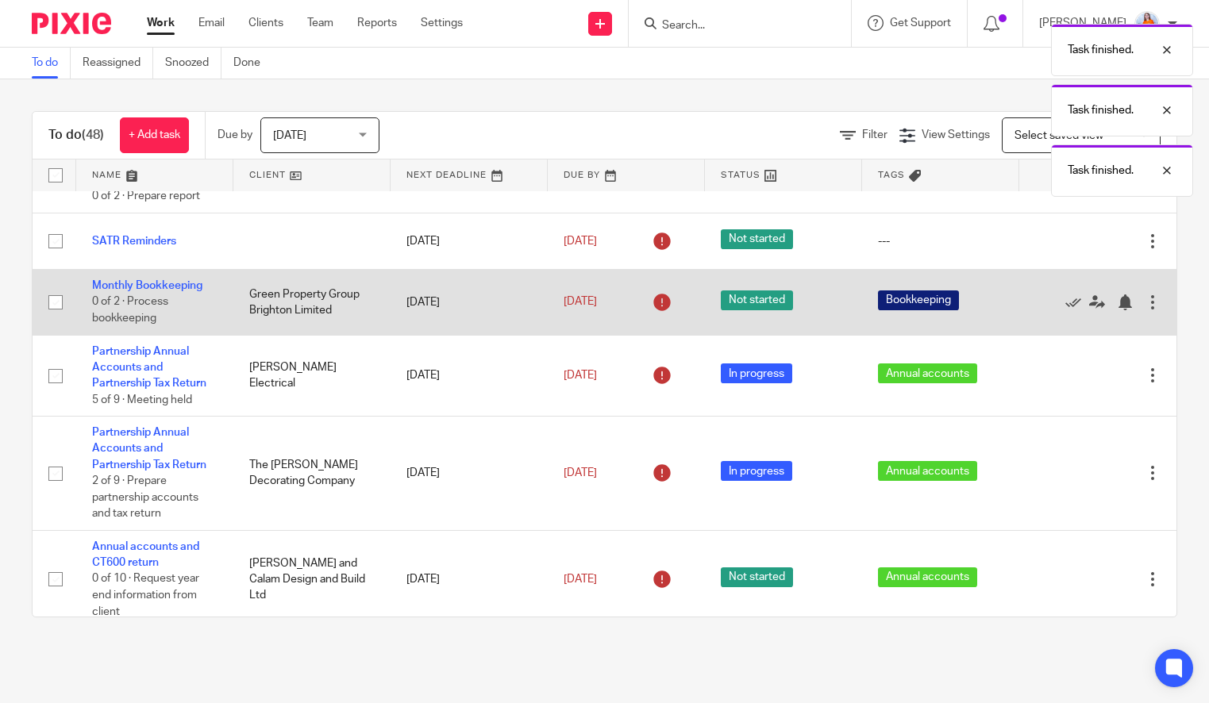
scroll to position [267, 0]
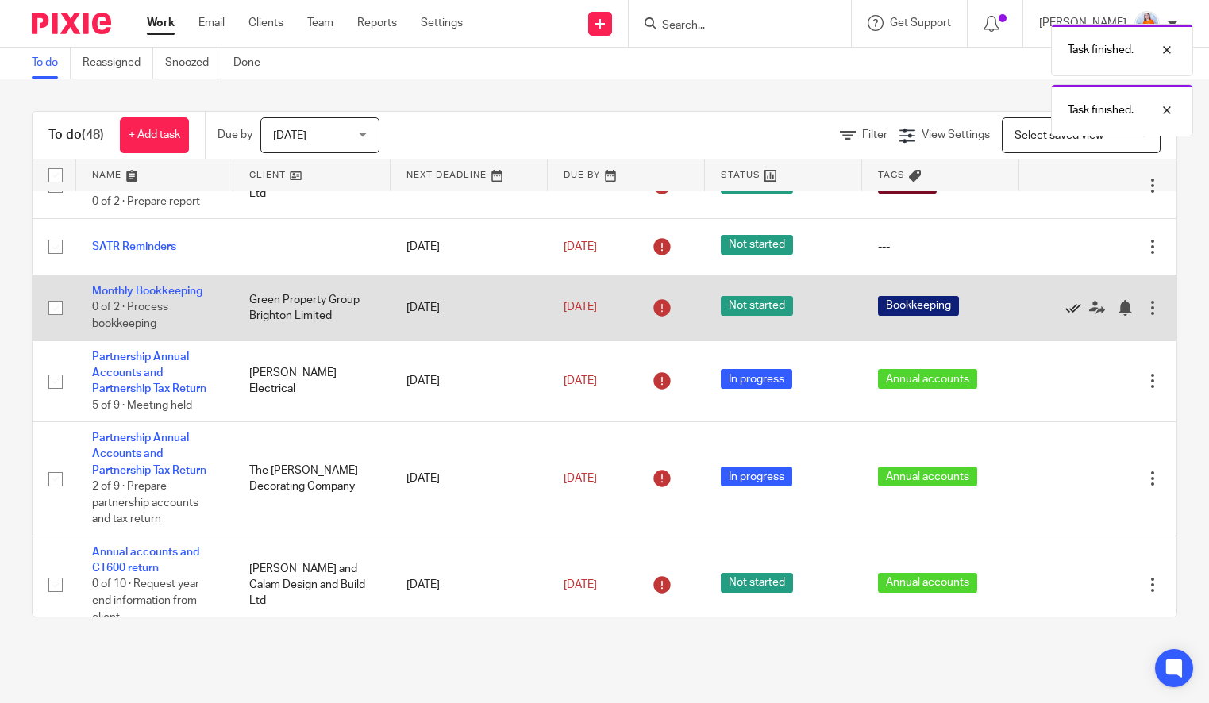
click at [1066, 313] on icon at bounding box center [1074, 308] width 16 height 16
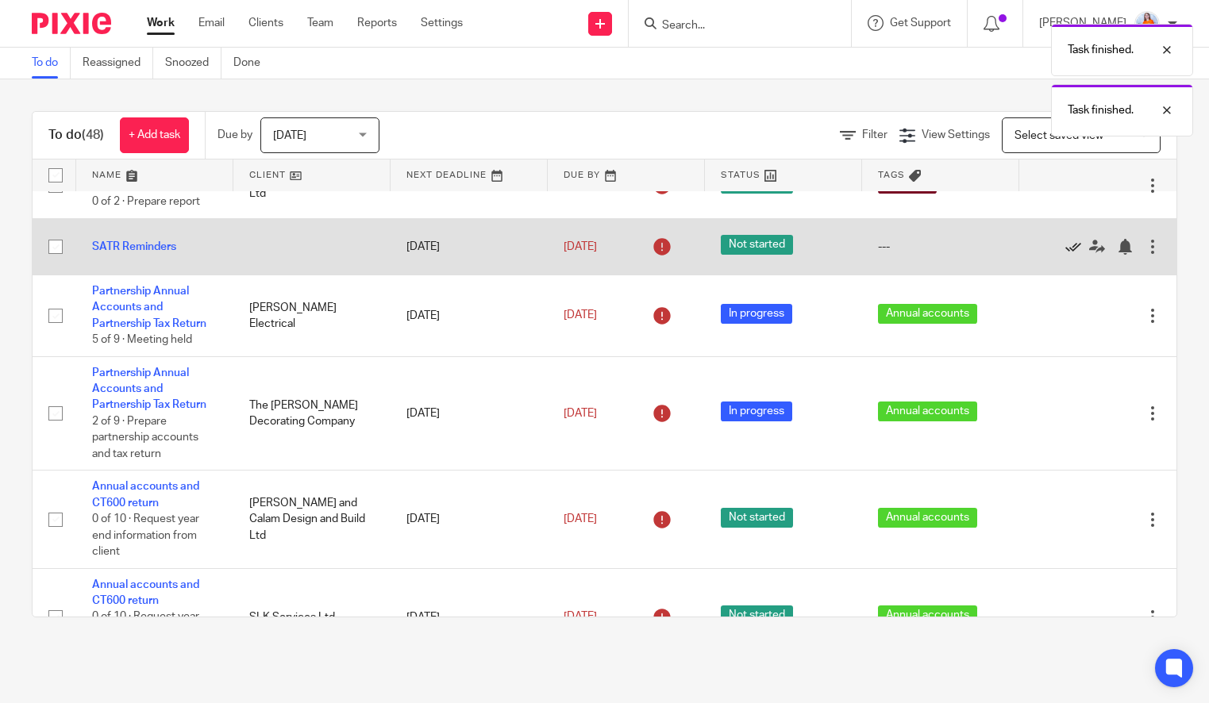
click at [1066, 255] on icon at bounding box center [1074, 247] width 16 height 16
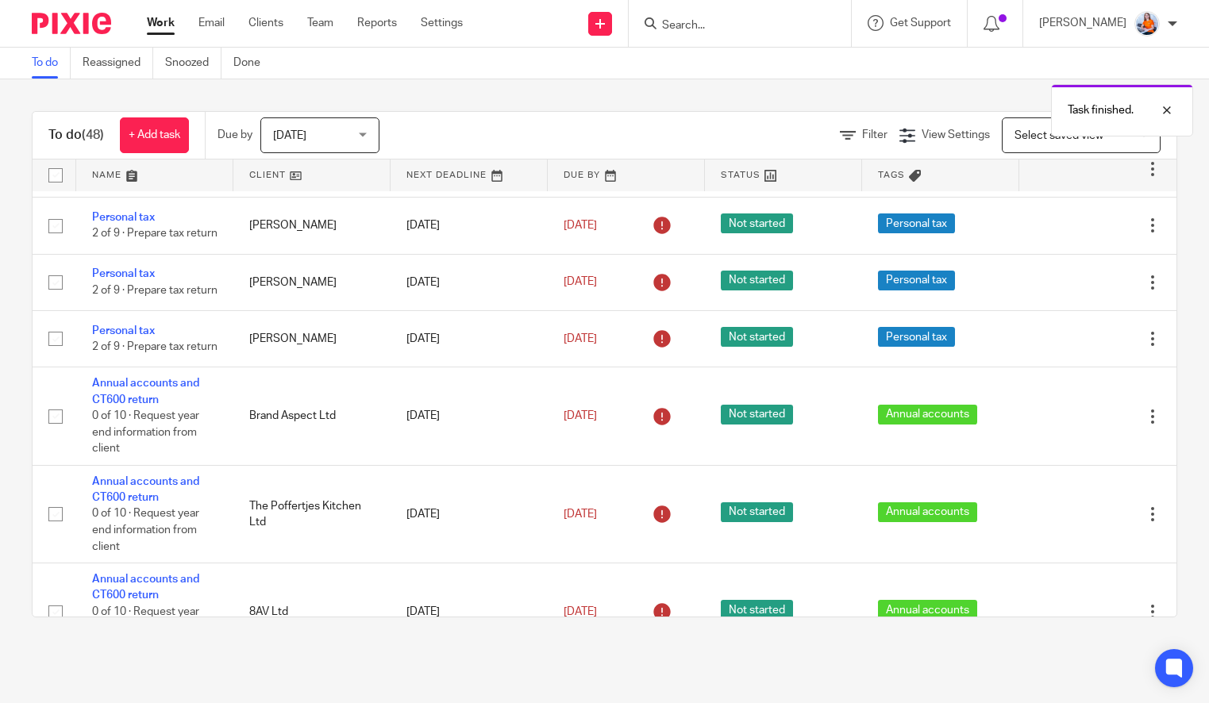
scroll to position [2702, 0]
